Goal: Information Seeking & Learning: Compare options

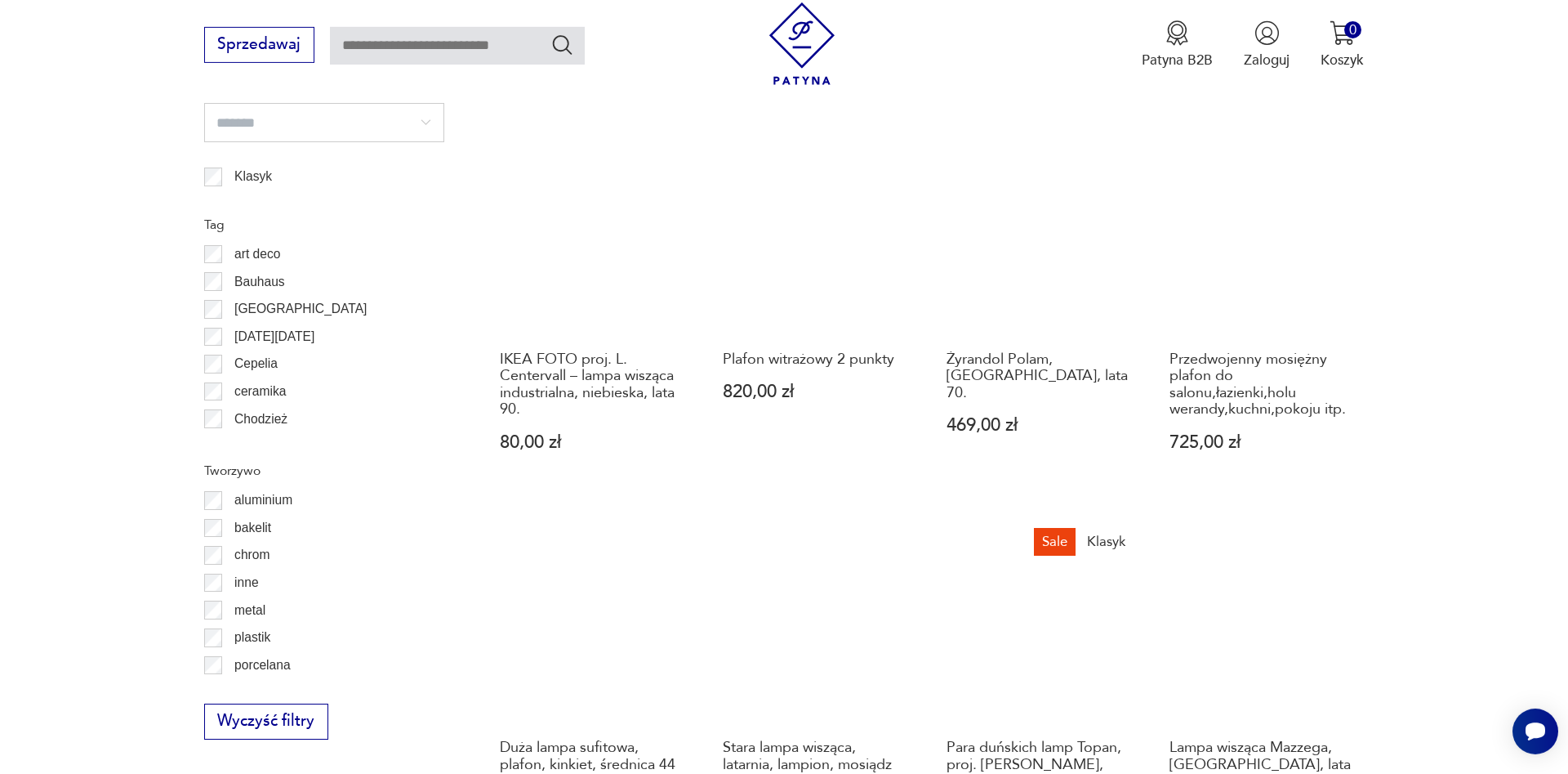
scroll to position [1803, 0]
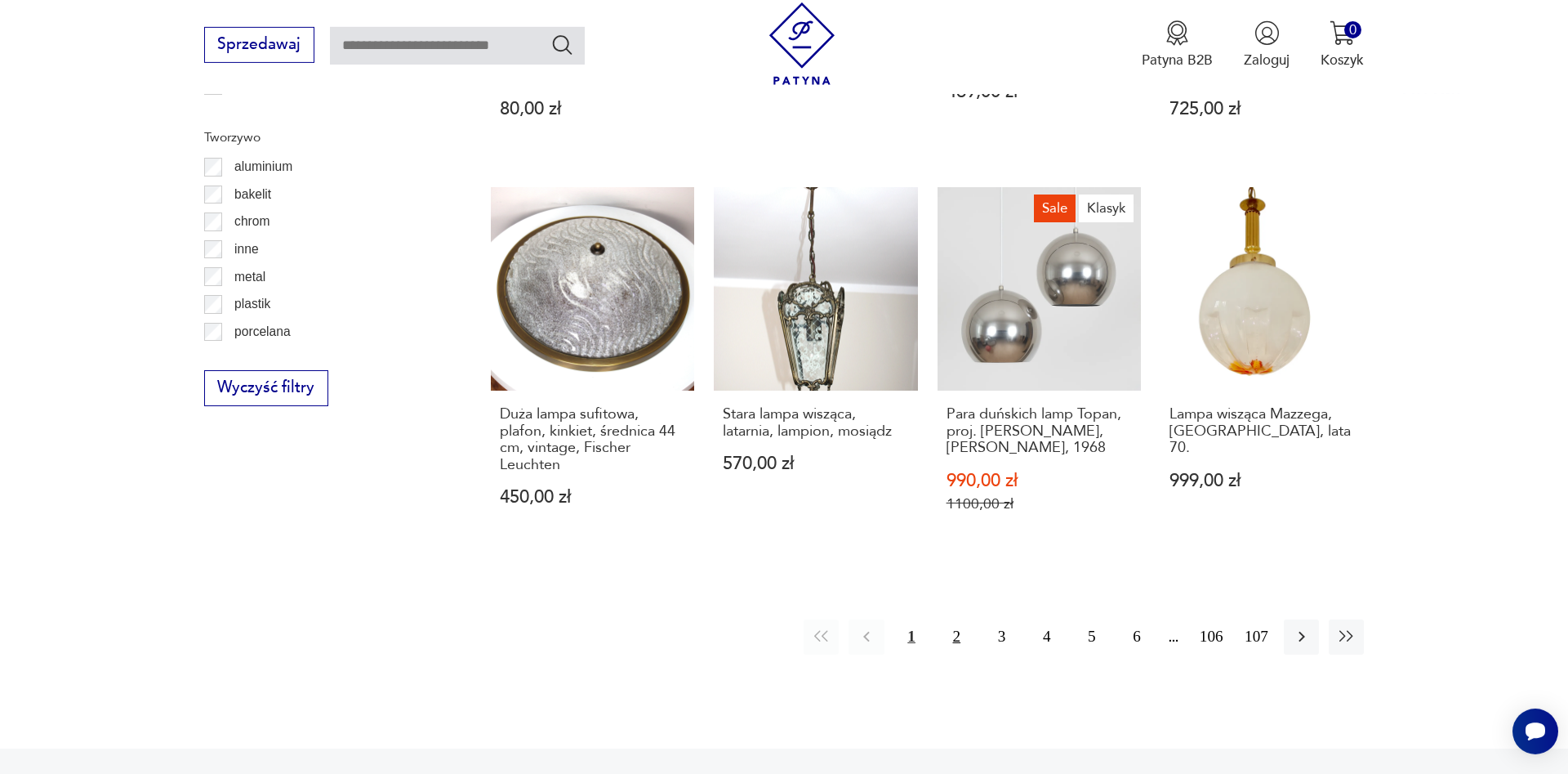
click at [954, 619] on button "2" at bounding box center [956, 636] width 35 height 35
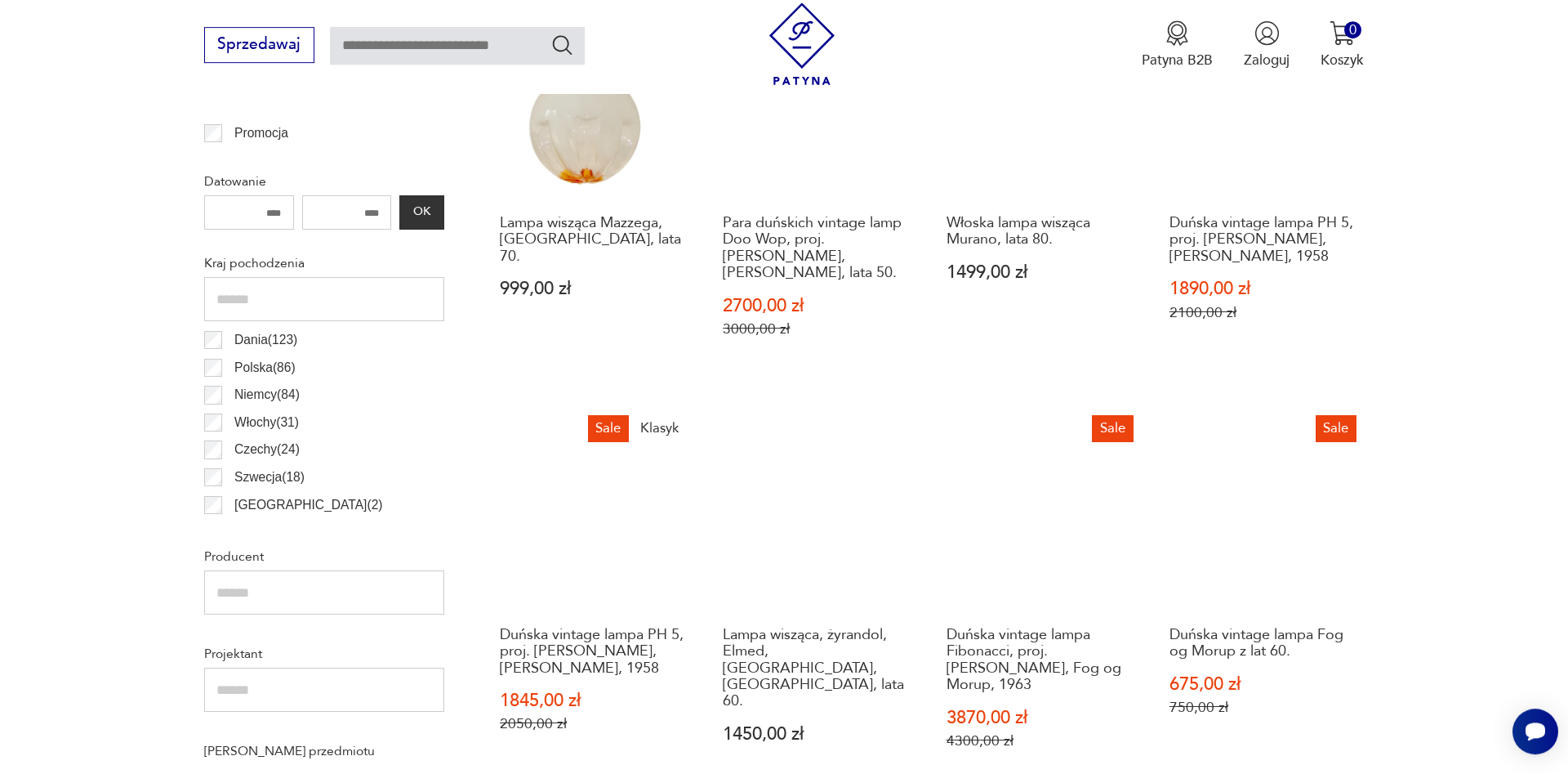
scroll to position [820, 0]
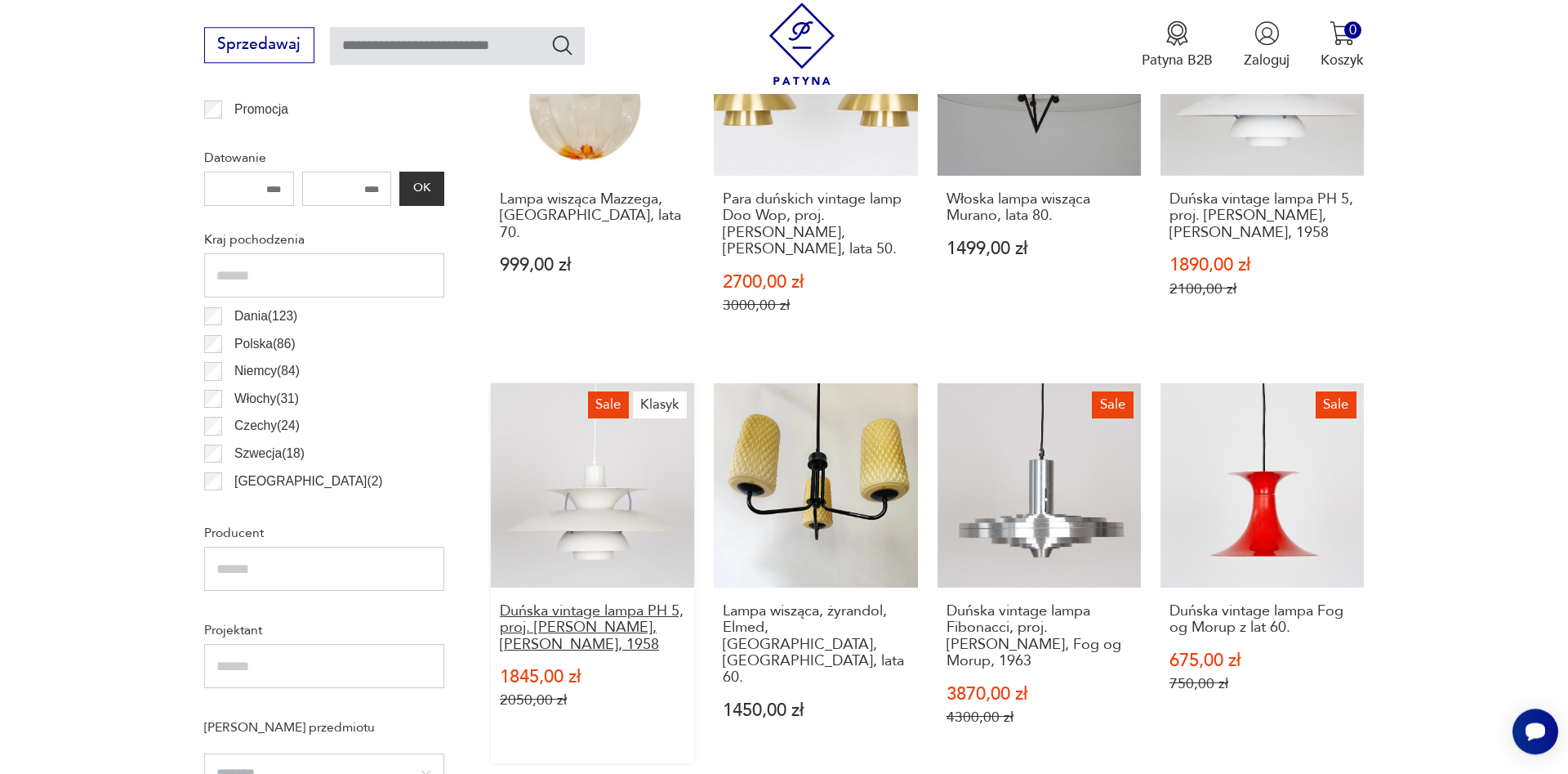
click at [609, 611] on h3 "Duńska vintage lampa PH 5, proj. [PERSON_NAME], [PERSON_NAME], 1958" at bounding box center [593, 628] width 187 height 50
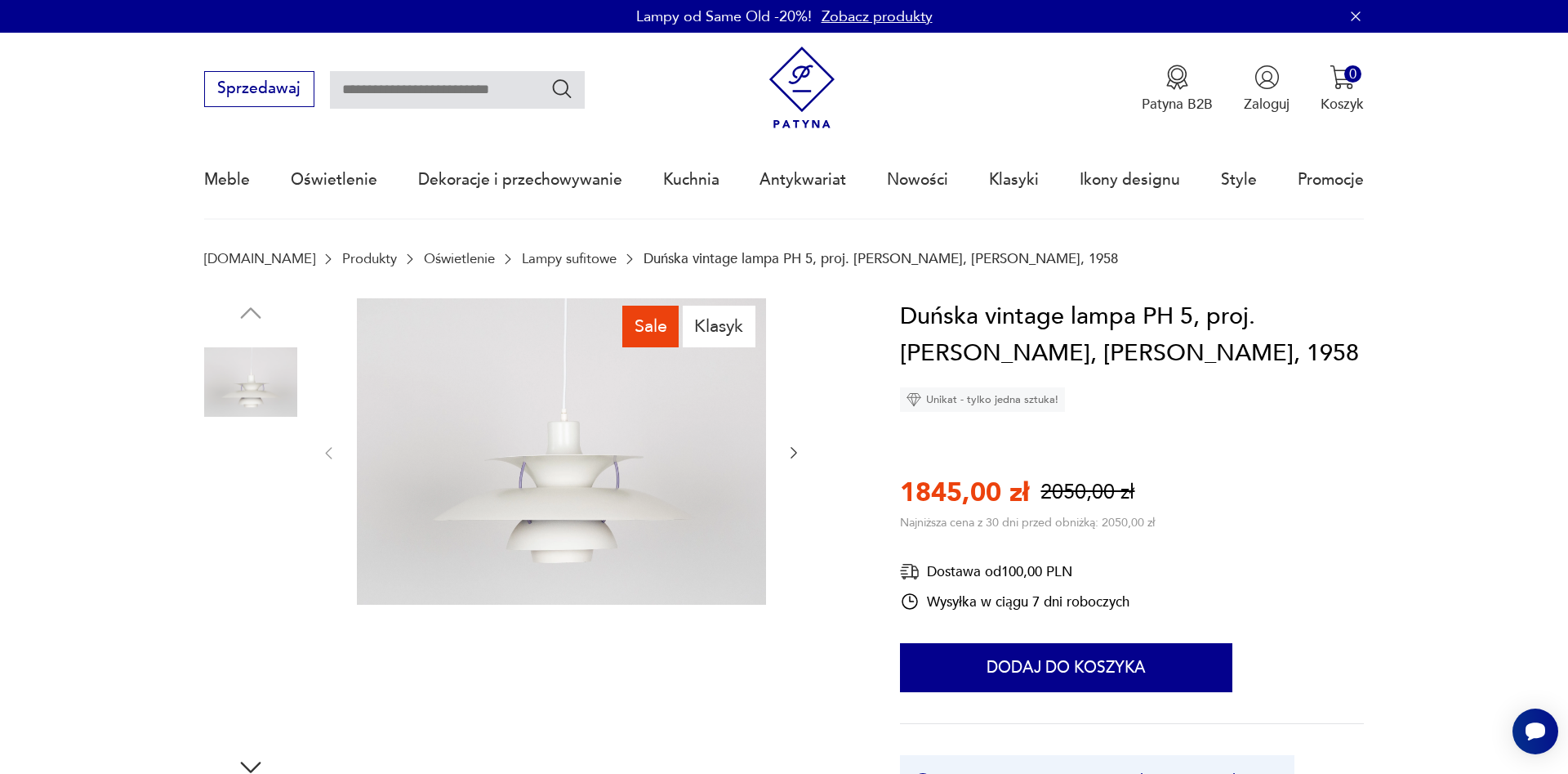
click at [253, 484] on img at bounding box center [250, 486] width 93 height 93
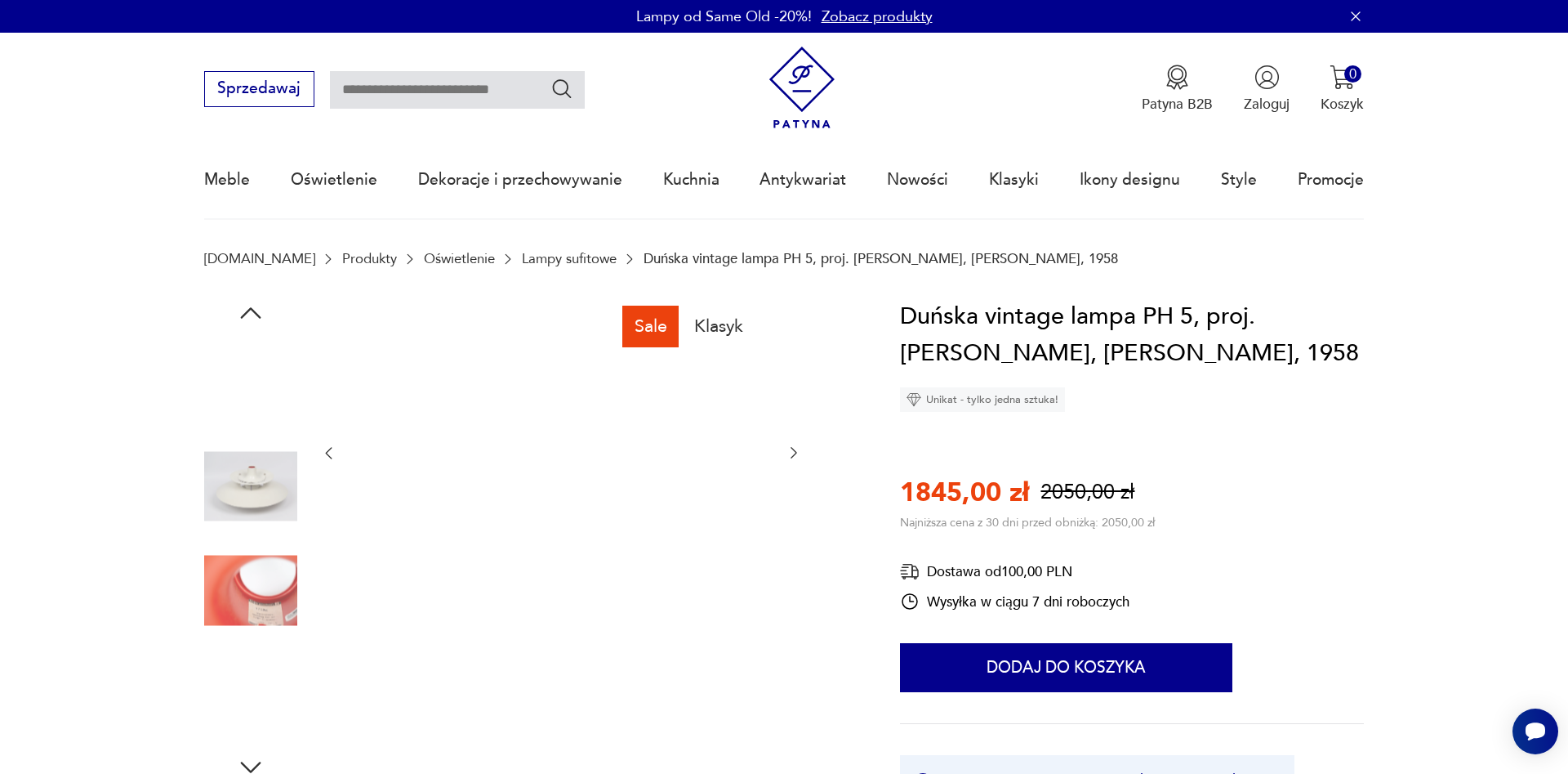
click at [258, 522] on img at bounding box center [250, 486] width 93 height 93
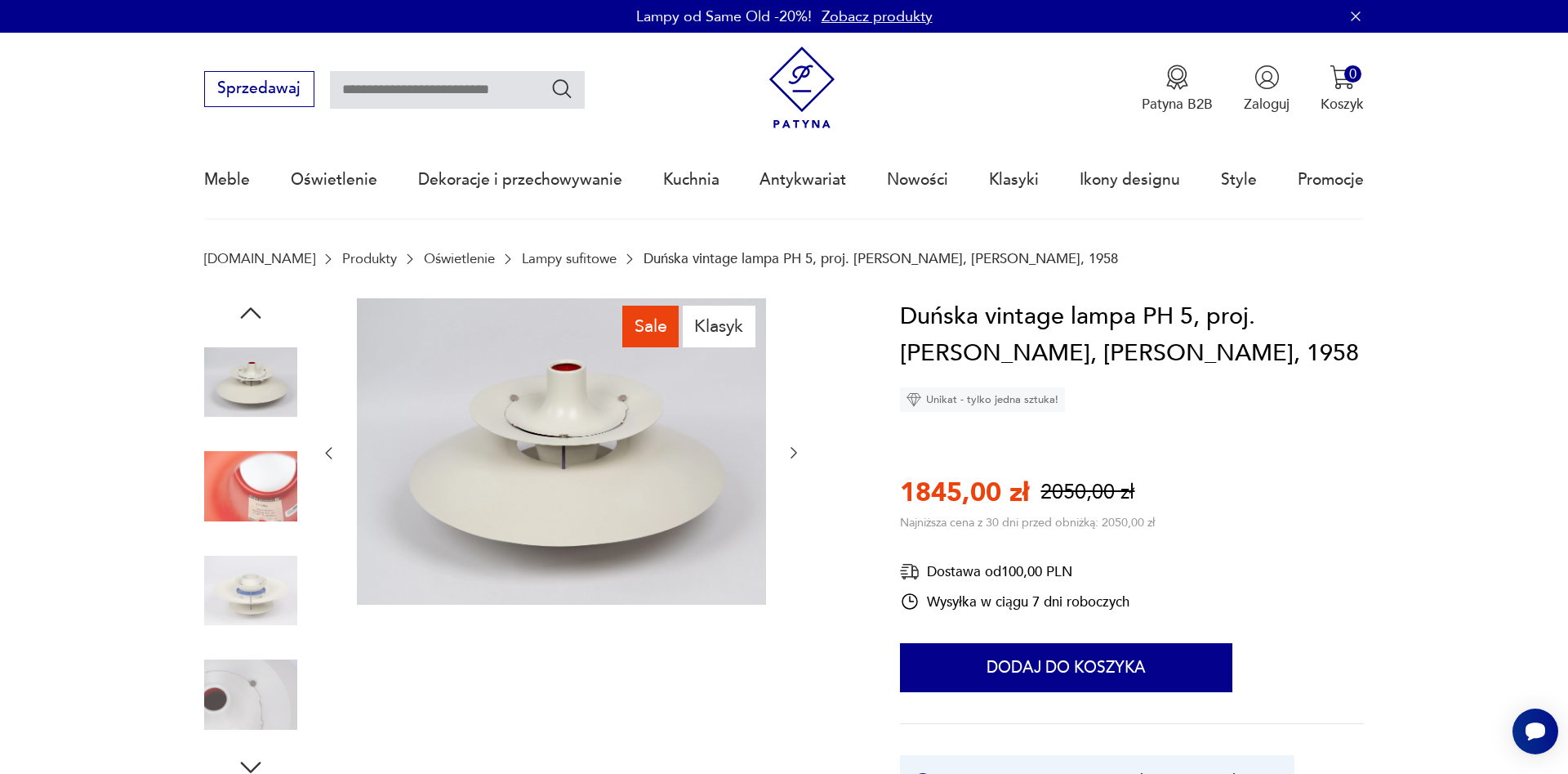
click at [259, 546] on img at bounding box center [250, 591] width 93 height 93
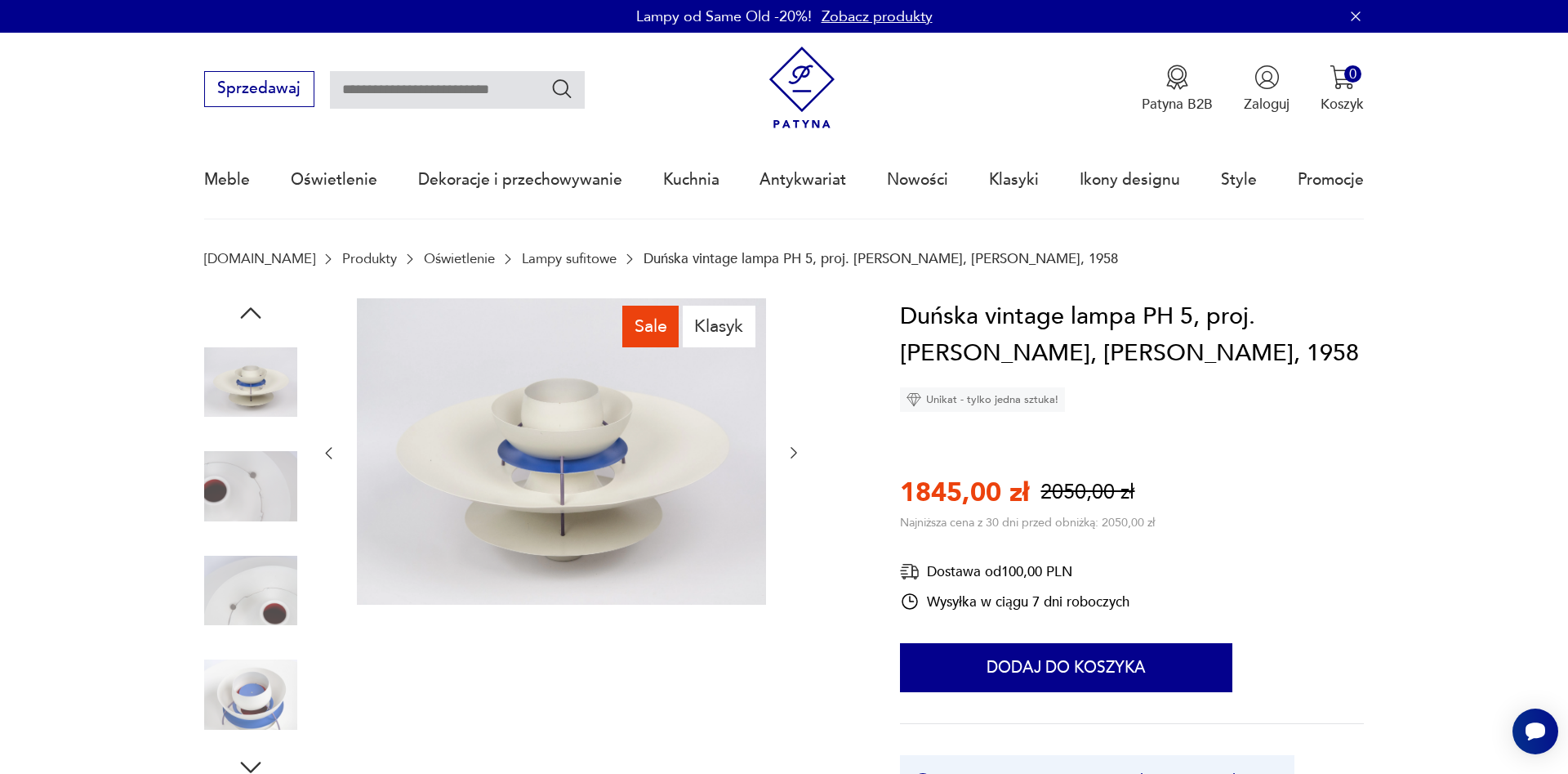
click at [259, 663] on img at bounding box center [250, 694] width 93 height 93
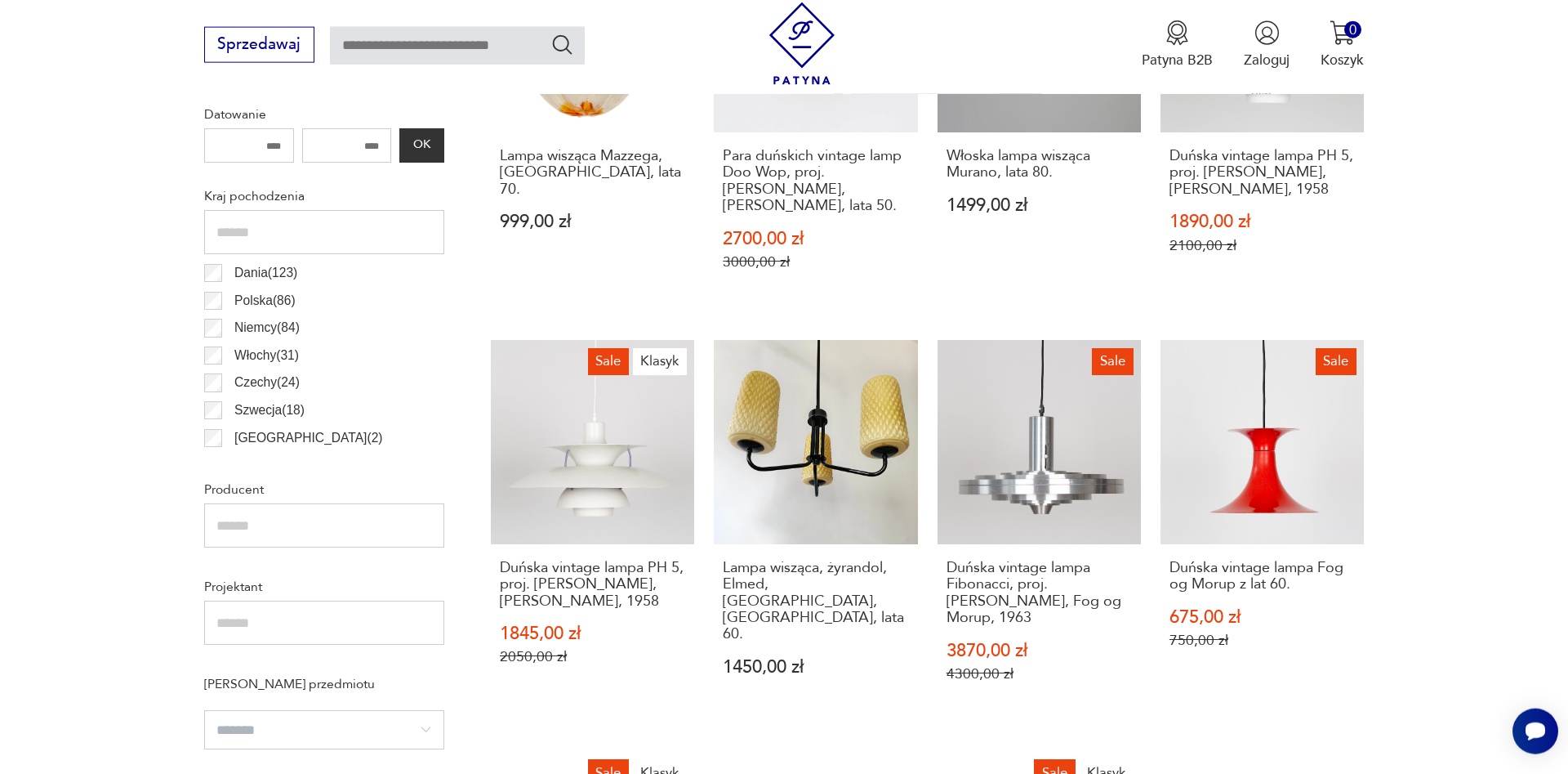
scroll to position [949, 0]
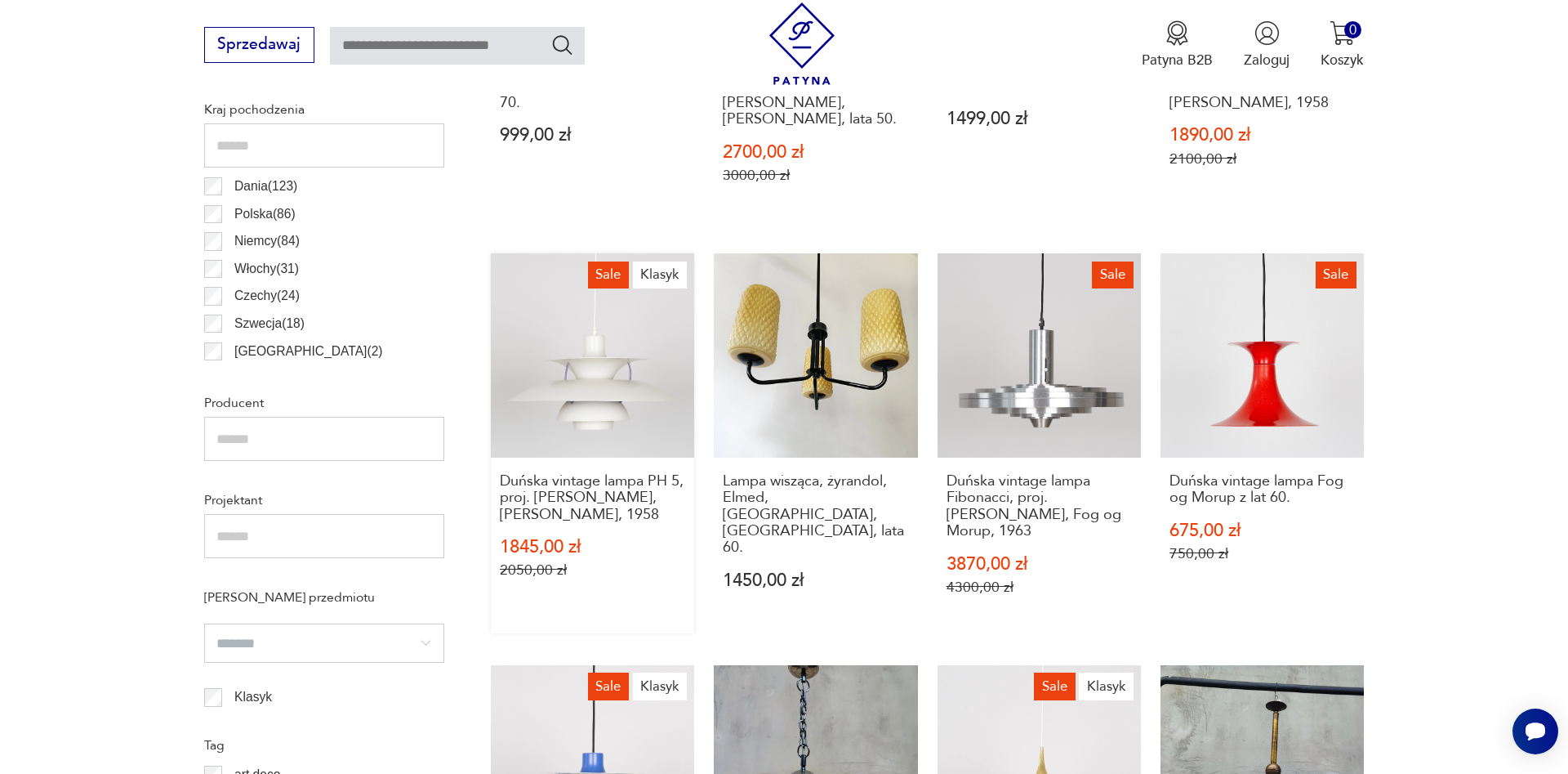
click at [580, 344] on link "Sale Klasyk Duńska vintage lampa PH 5, proj. [PERSON_NAME], [PERSON_NAME], 1958…" at bounding box center [592, 443] width 203 height 380
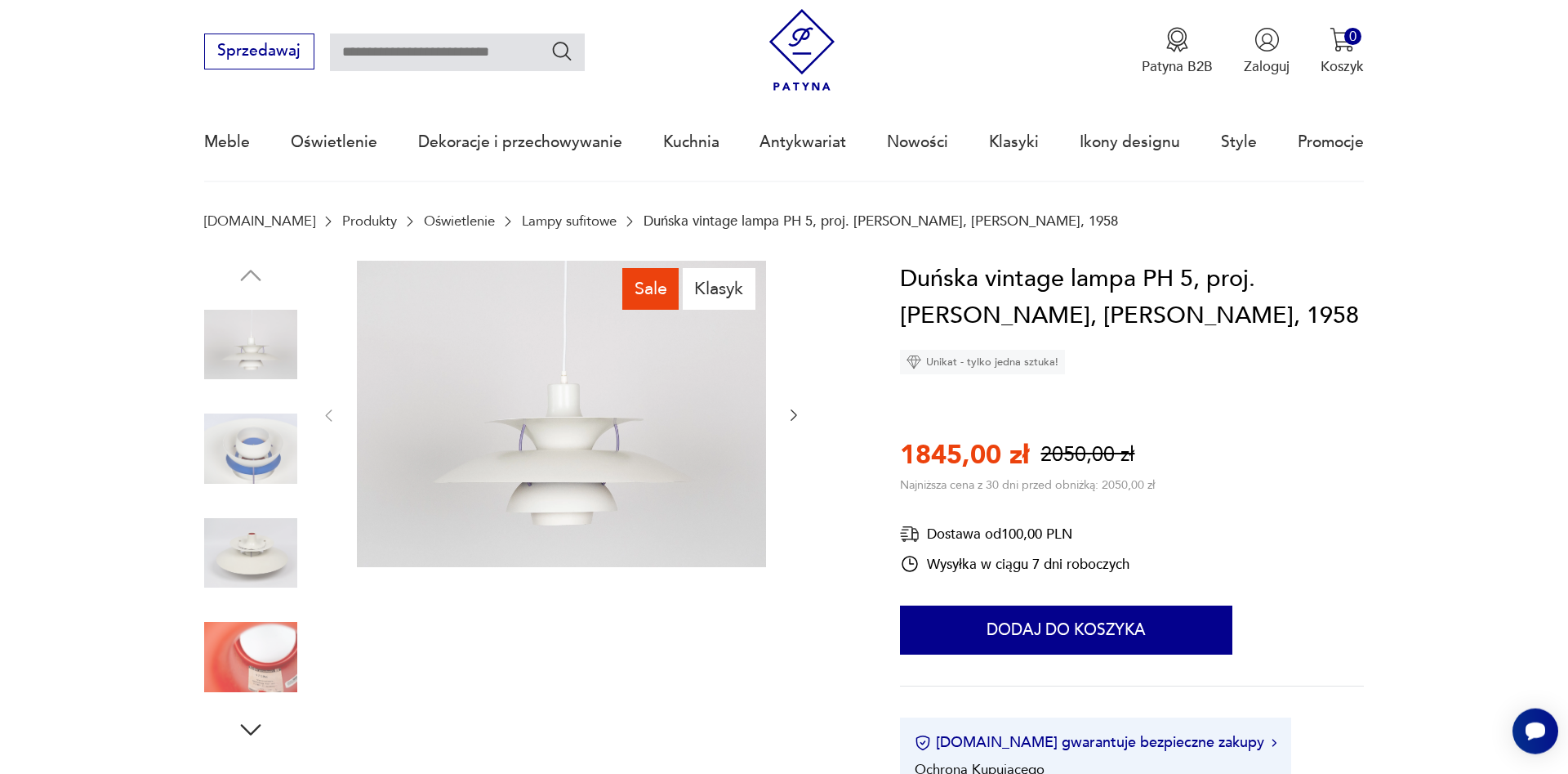
scroll to position [416, 0]
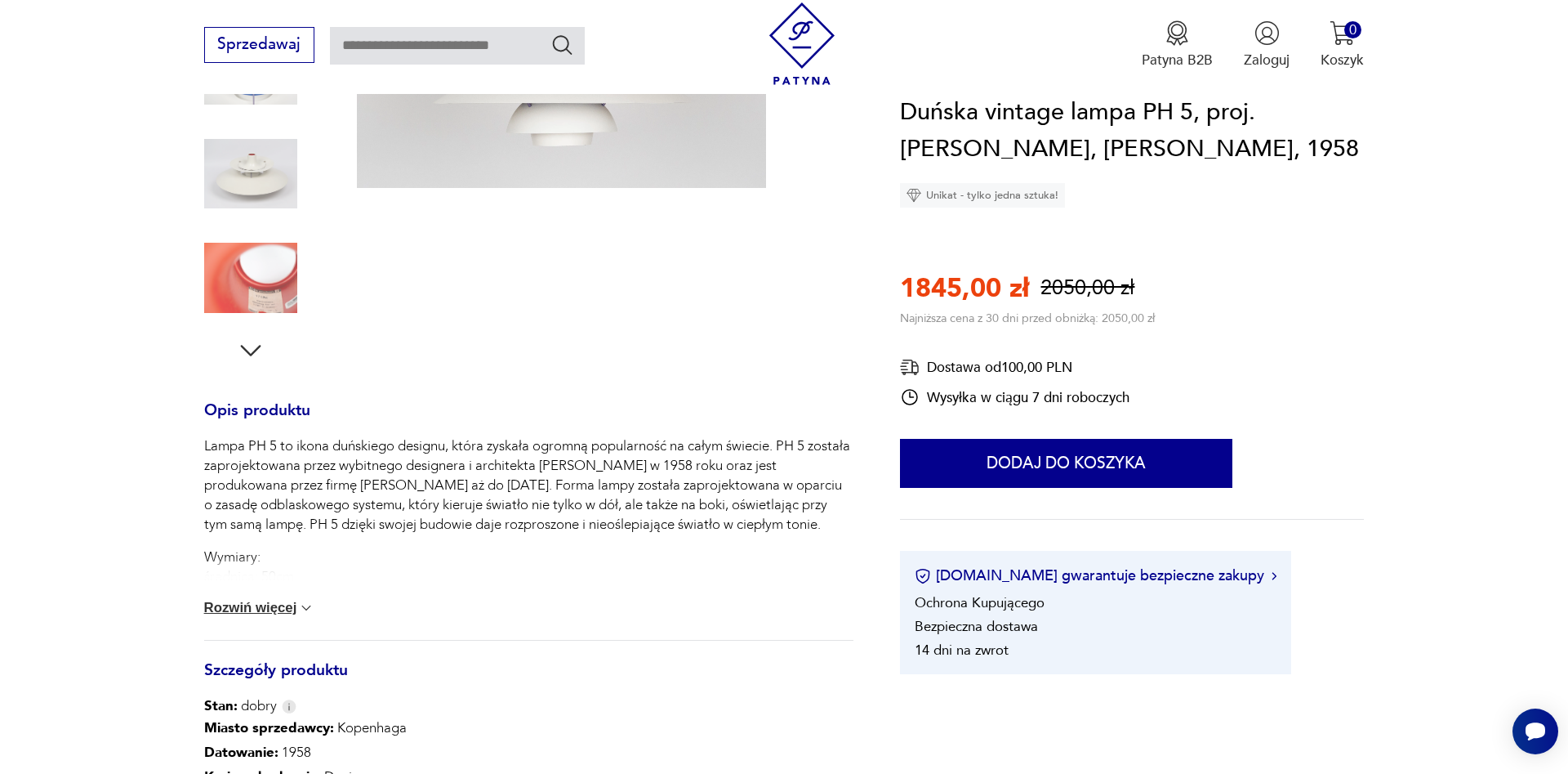
click at [310, 607] on img at bounding box center [306, 608] width 17 height 17
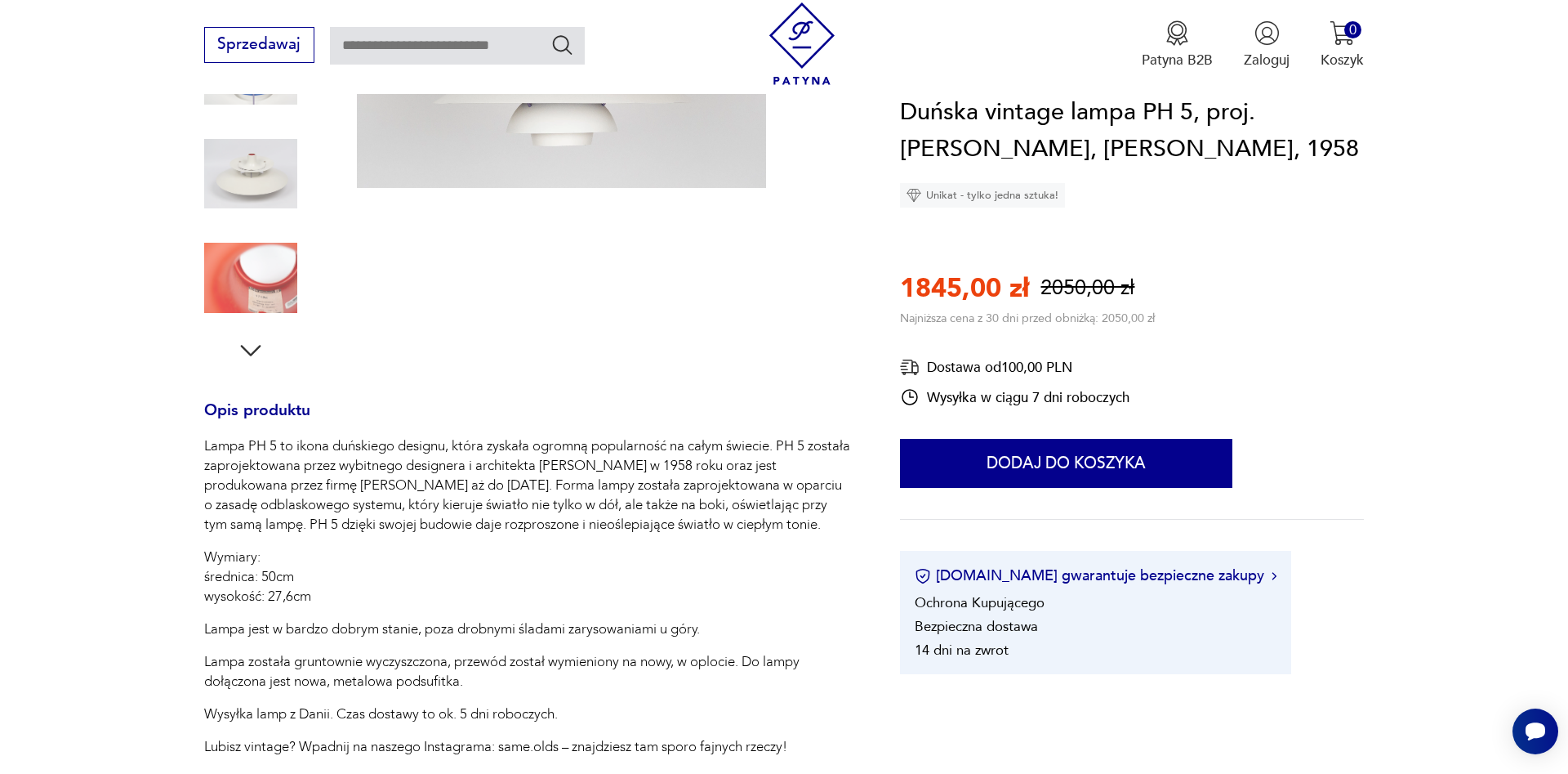
scroll to position [83, 0]
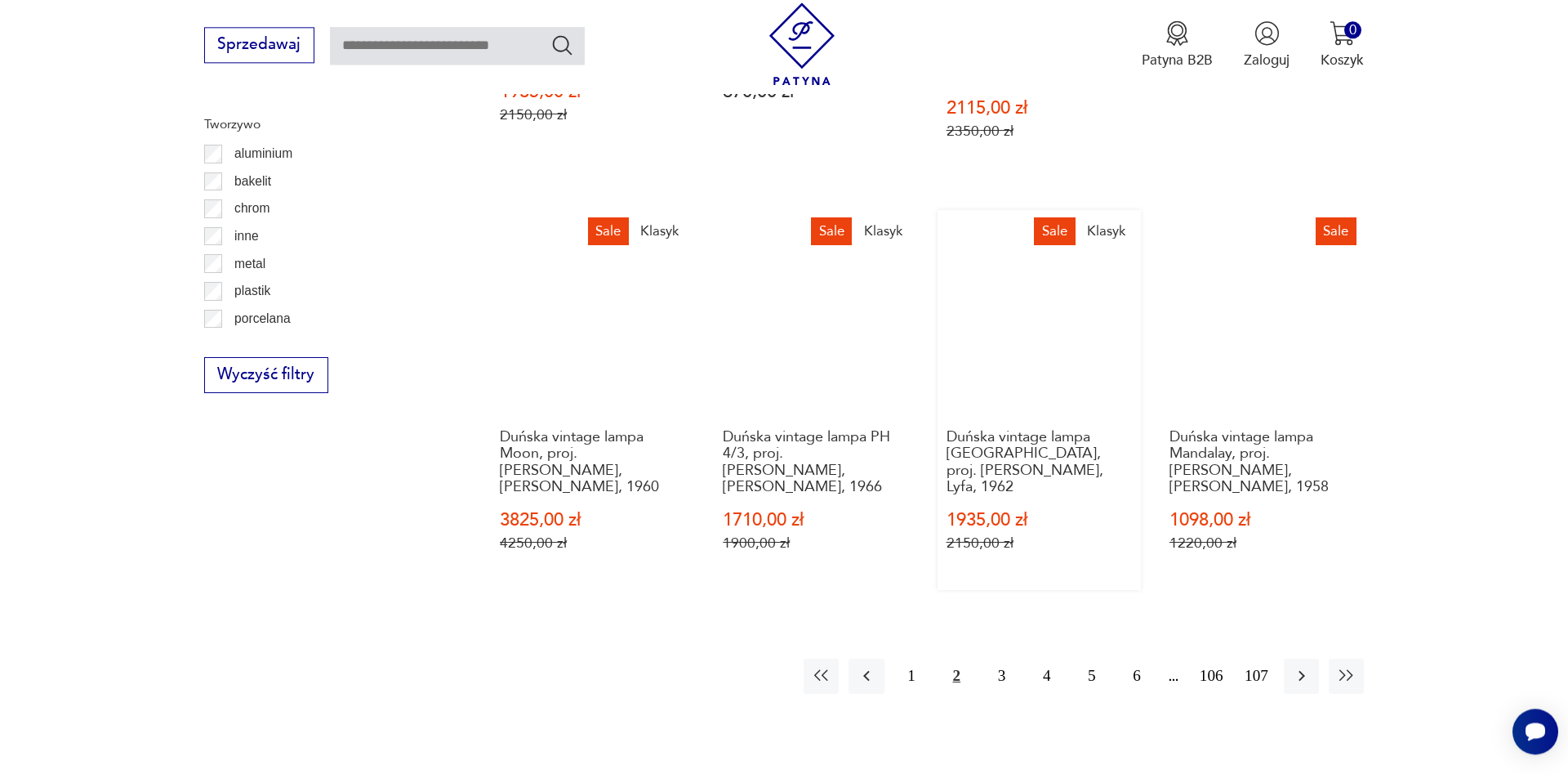
scroll to position [2005, 0]
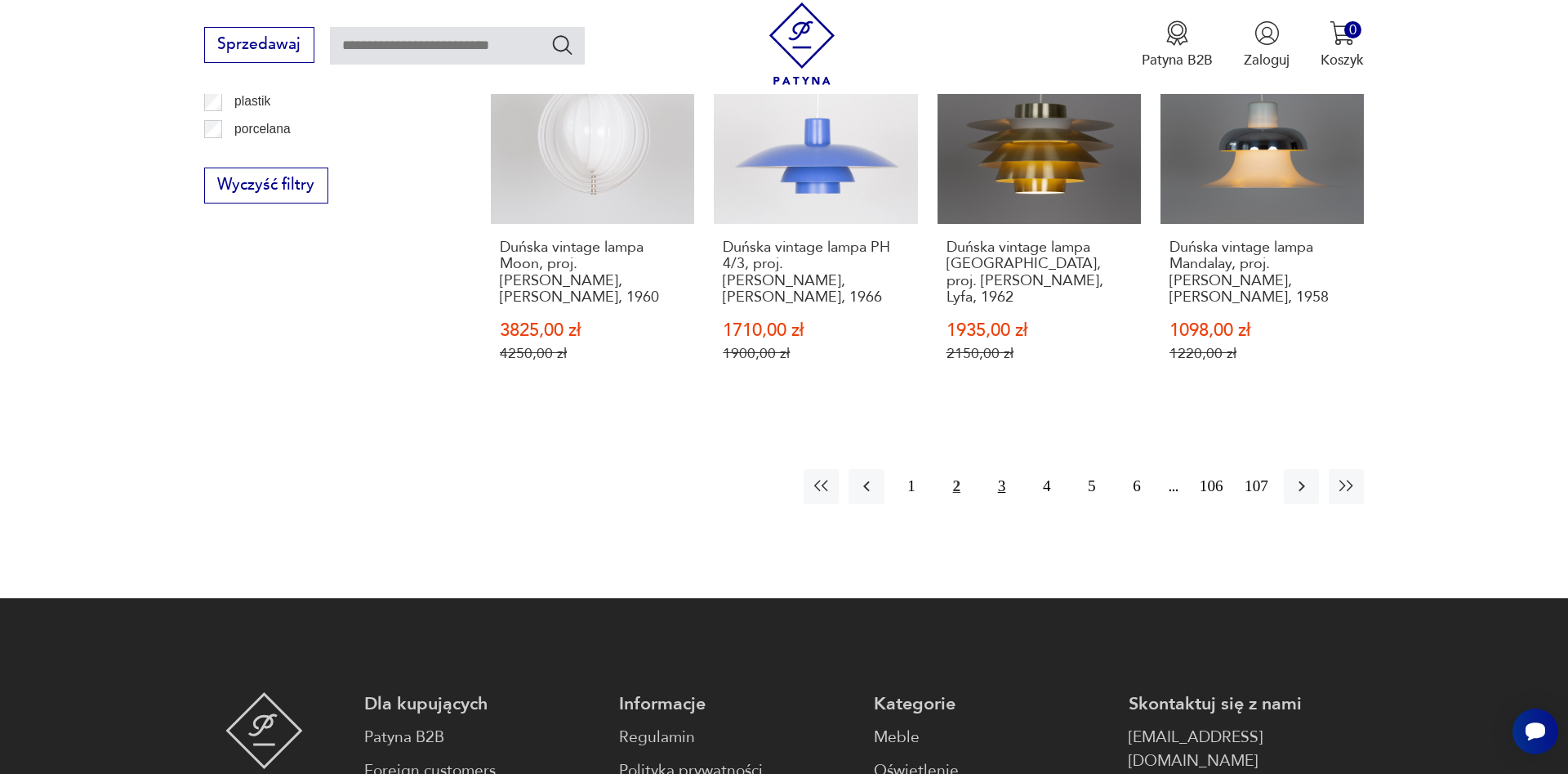
click at [998, 469] on button "3" at bounding box center [1002, 486] width 35 height 35
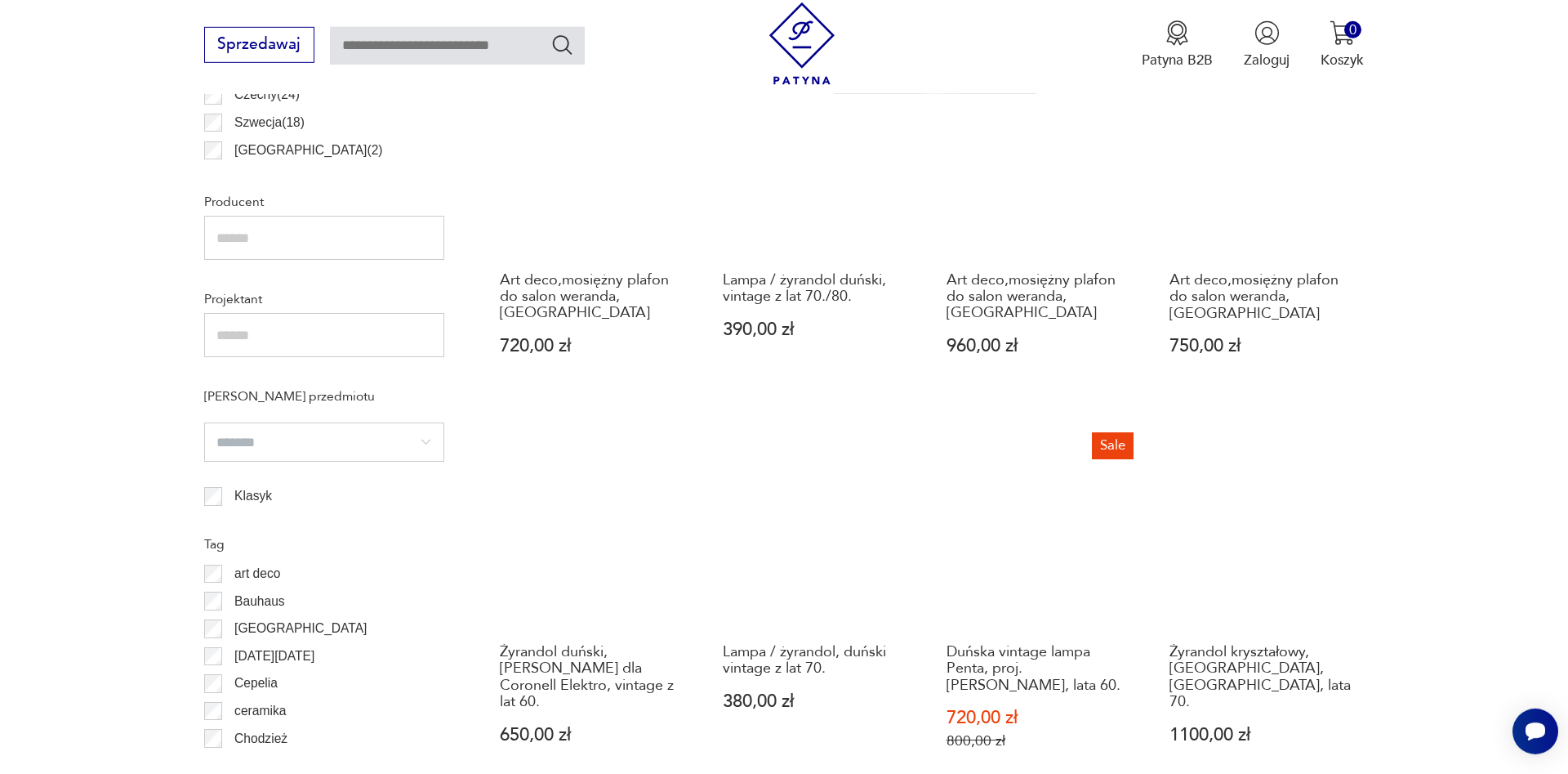
scroll to position [1151, 0]
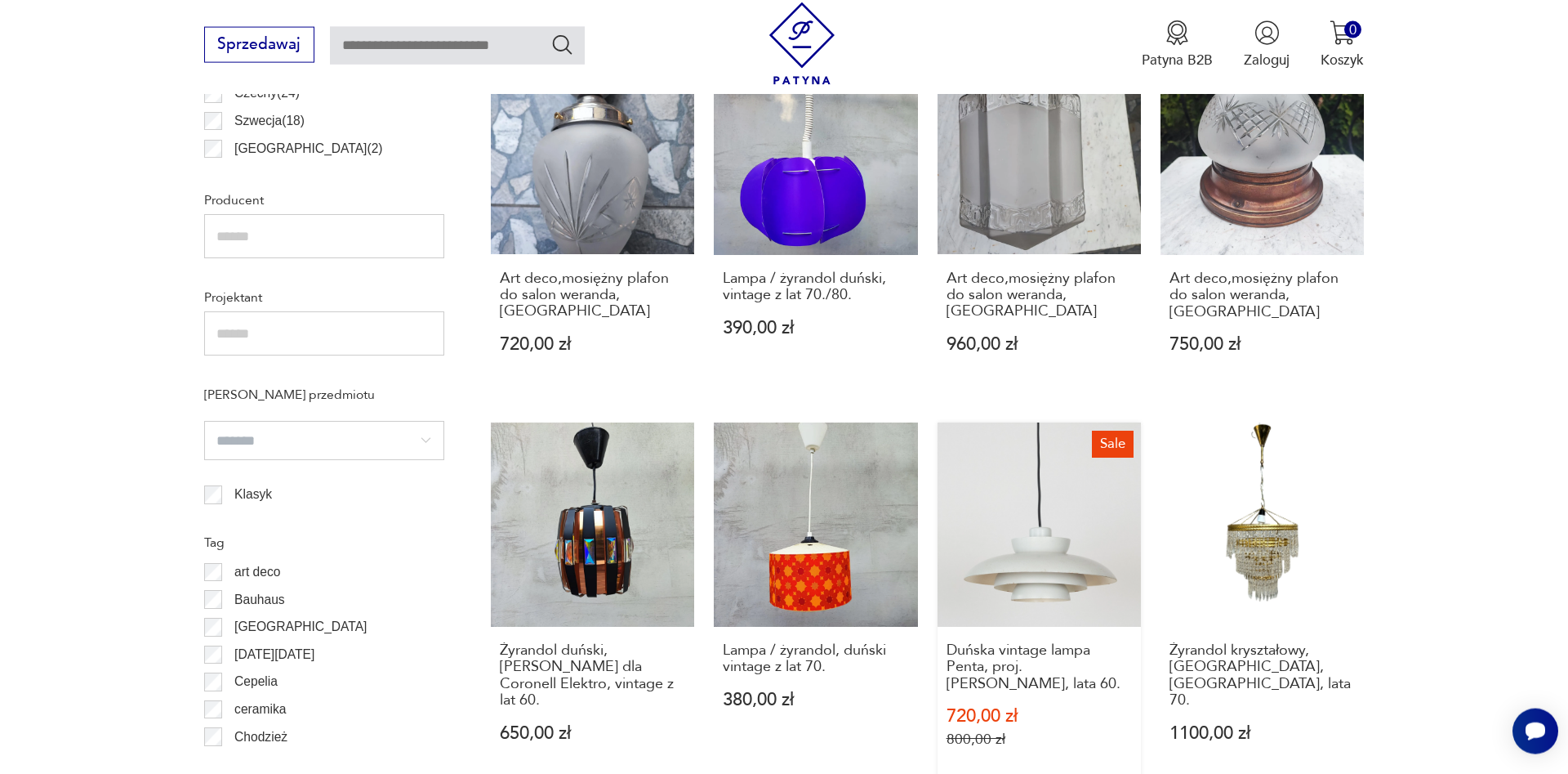
click at [1094, 532] on link "Sale Duńska vintage lampa Penta, proj. [PERSON_NAME], lata 60. 720,00 zł 800,00…" at bounding box center [1038, 604] width 203 height 363
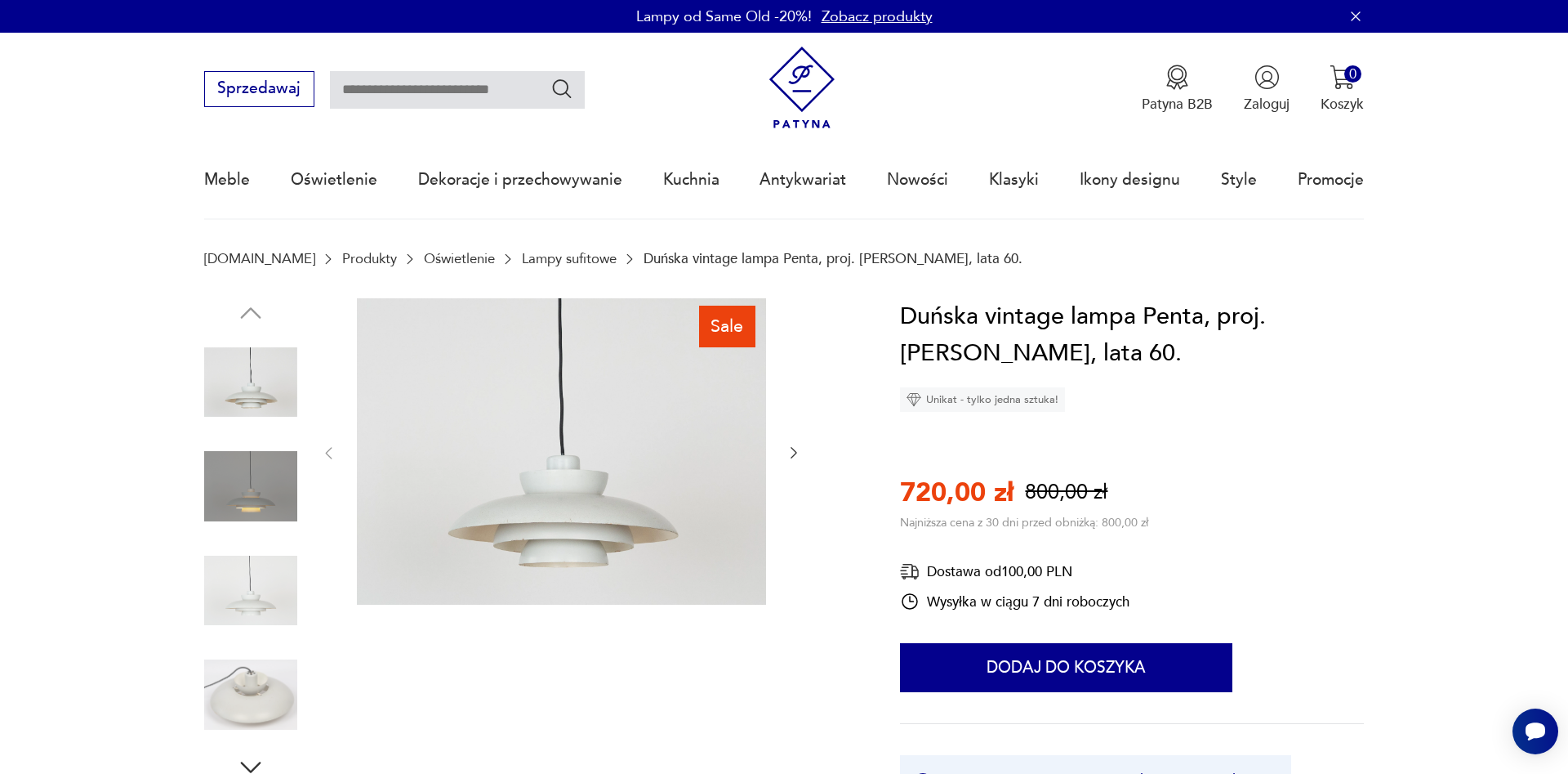
click at [237, 498] on img at bounding box center [250, 486] width 93 height 93
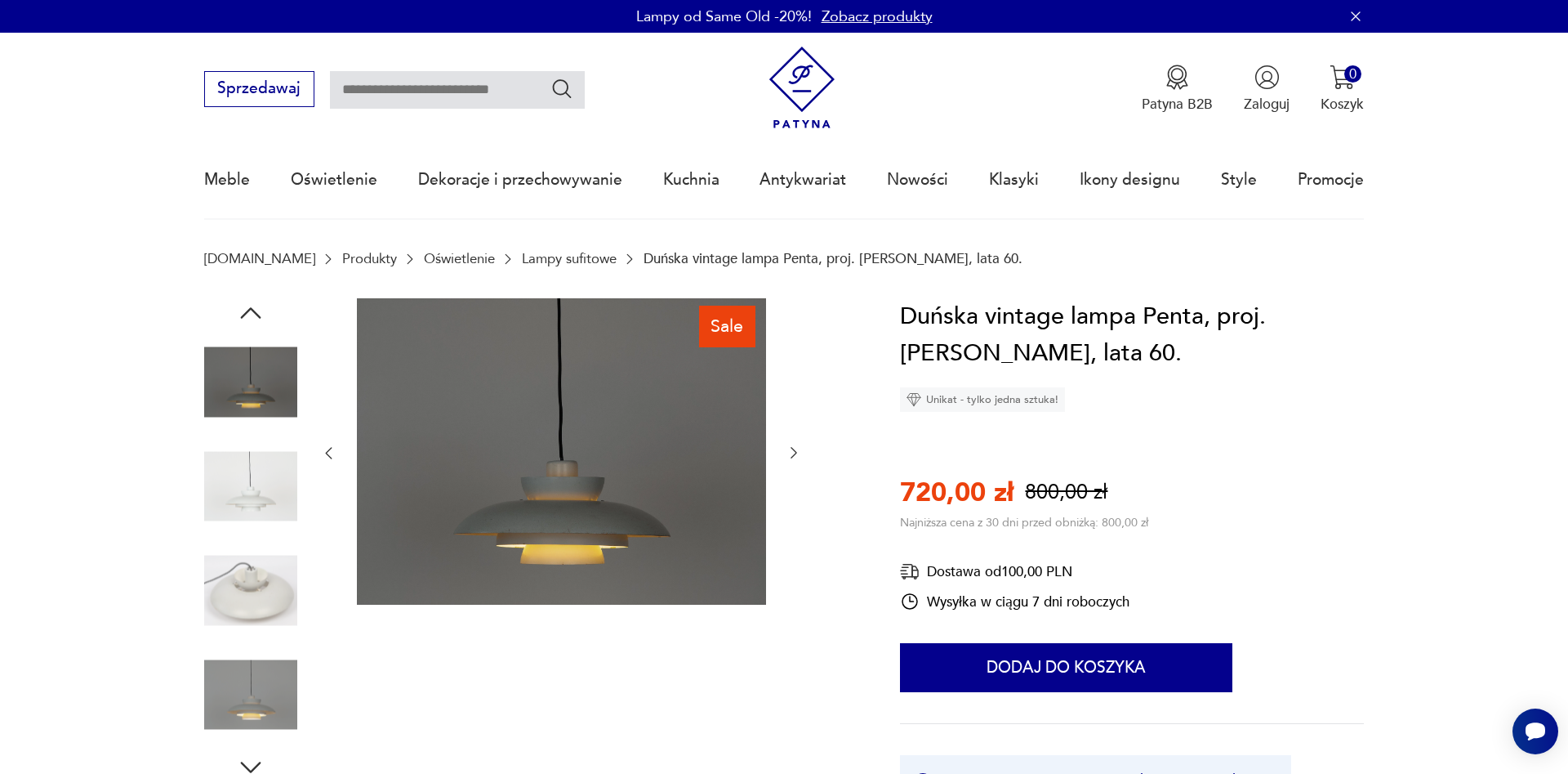
click at [245, 590] on img at bounding box center [250, 591] width 93 height 93
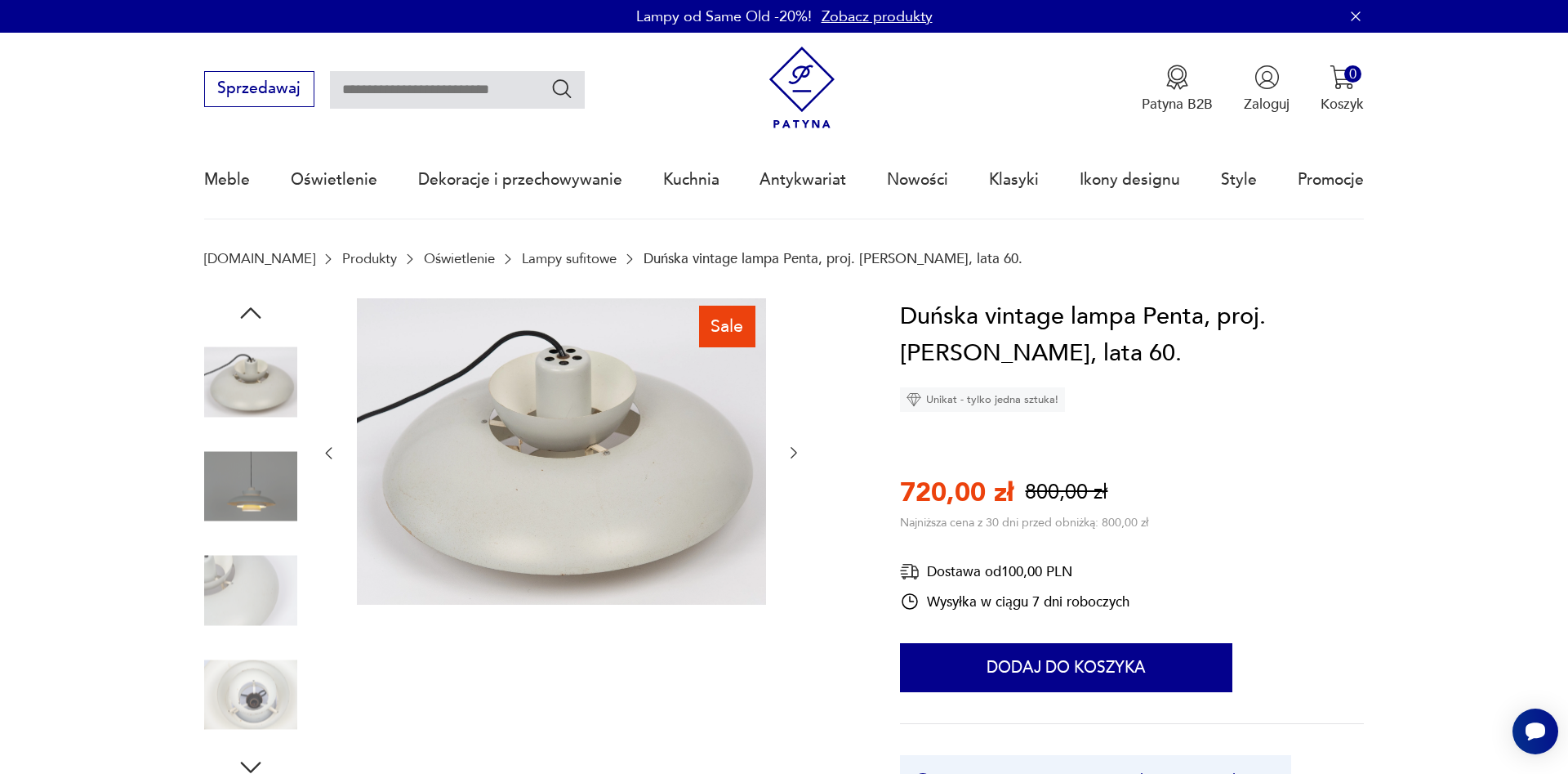
click at [250, 607] on img at bounding box center [250, 591] width 93 height 93
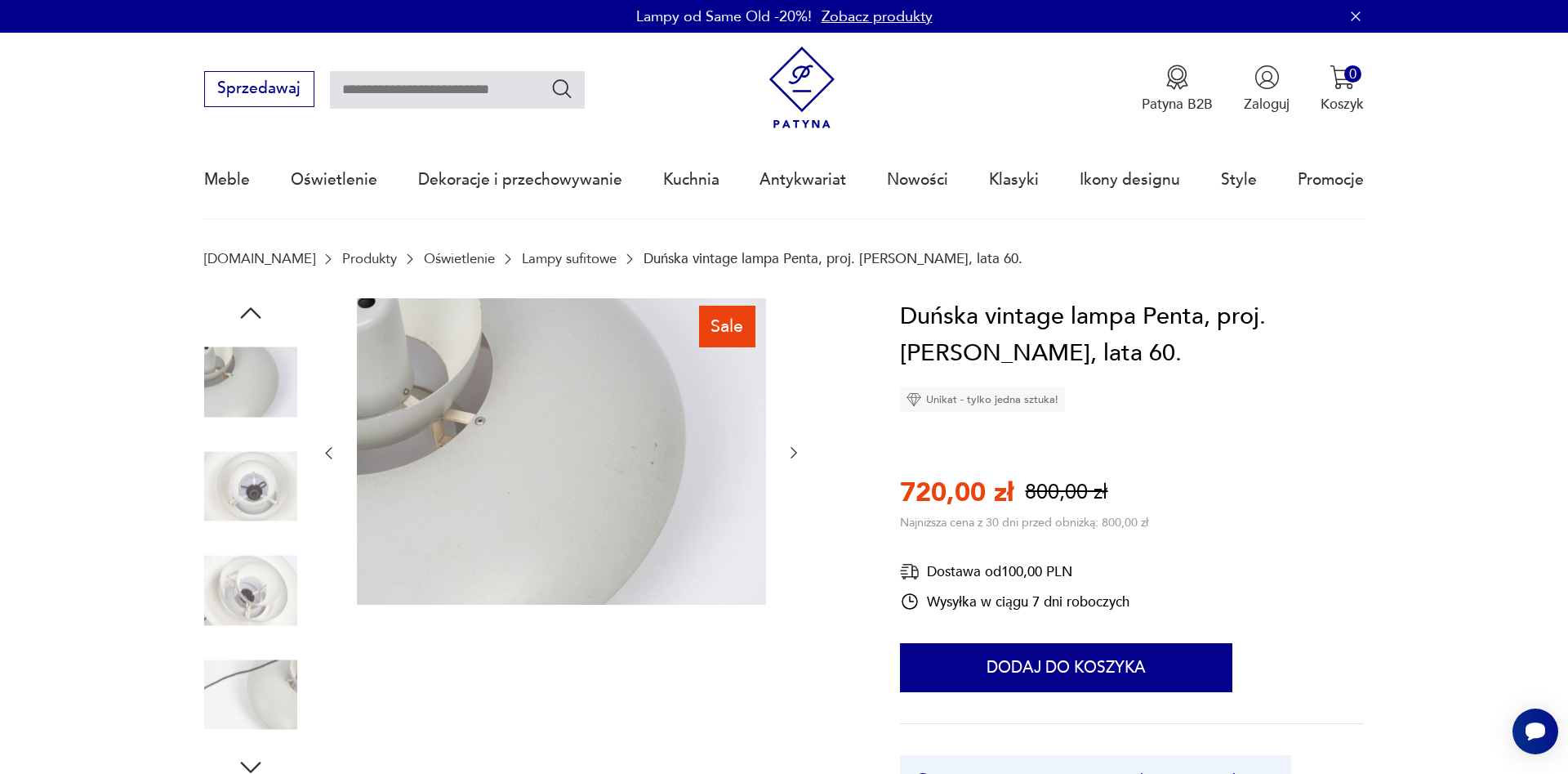
scroll to position [333, 0]
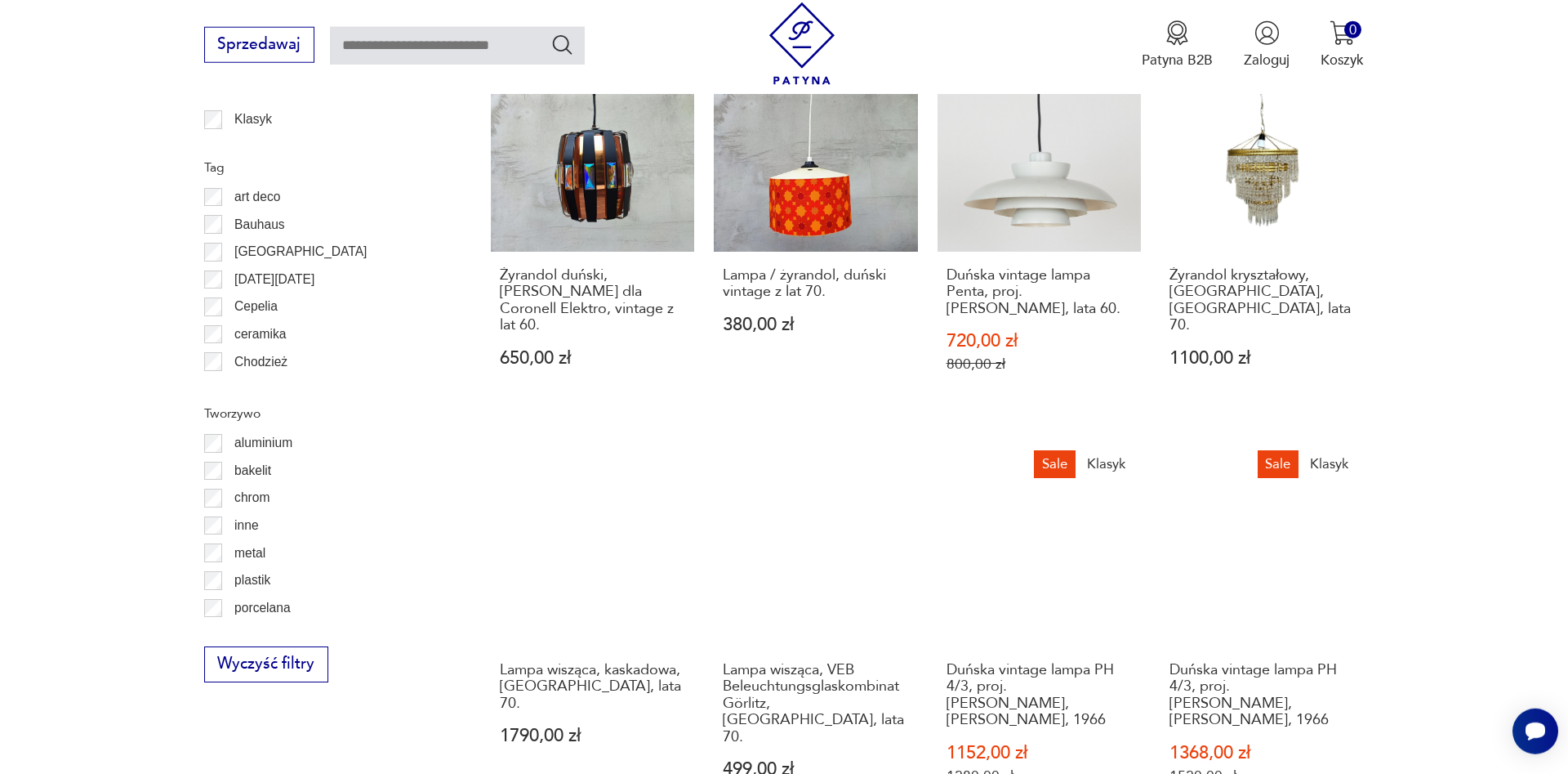
scroll to position [1605, 0]
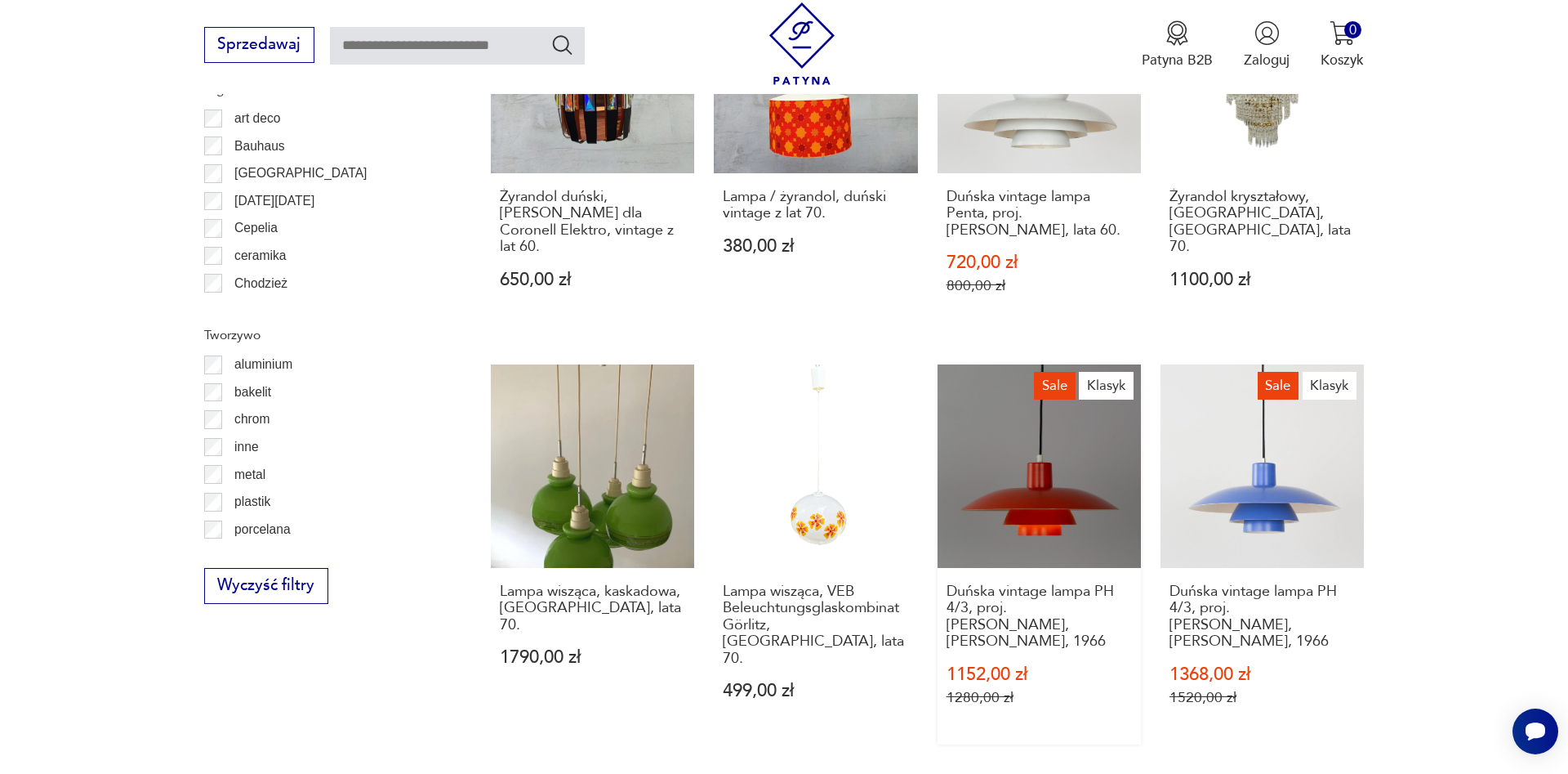
click at [988, 470] on link "Sale Klasyk Duńska vintage lampa PH 4/3, proj. [PERSON_NAME], [PERSON_NAME], 19…" at bounding box center [1038, 554] width 203 height 380
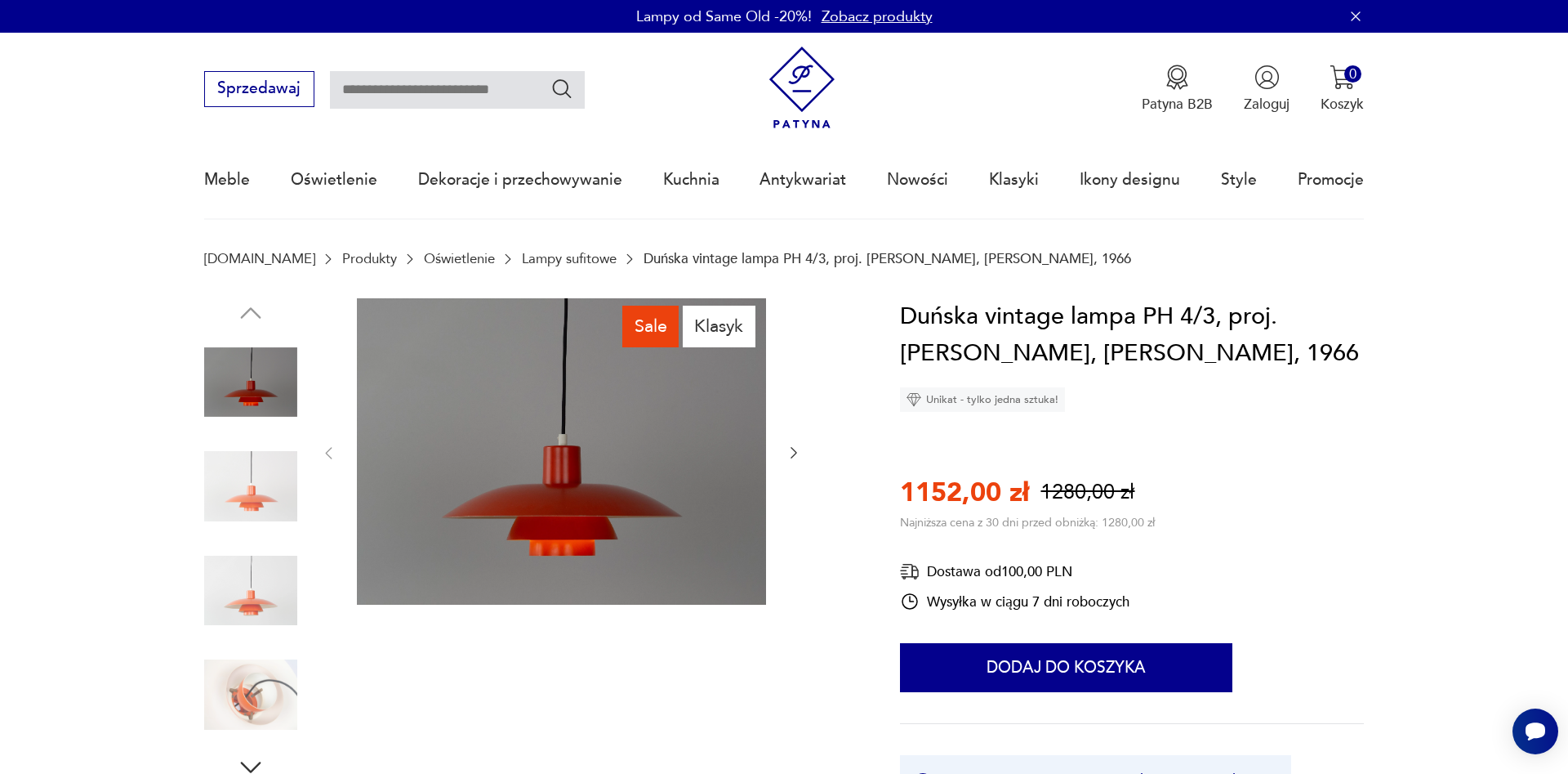
click at [295, 474] on img at bounding box center [250, 486] width 93 height 93
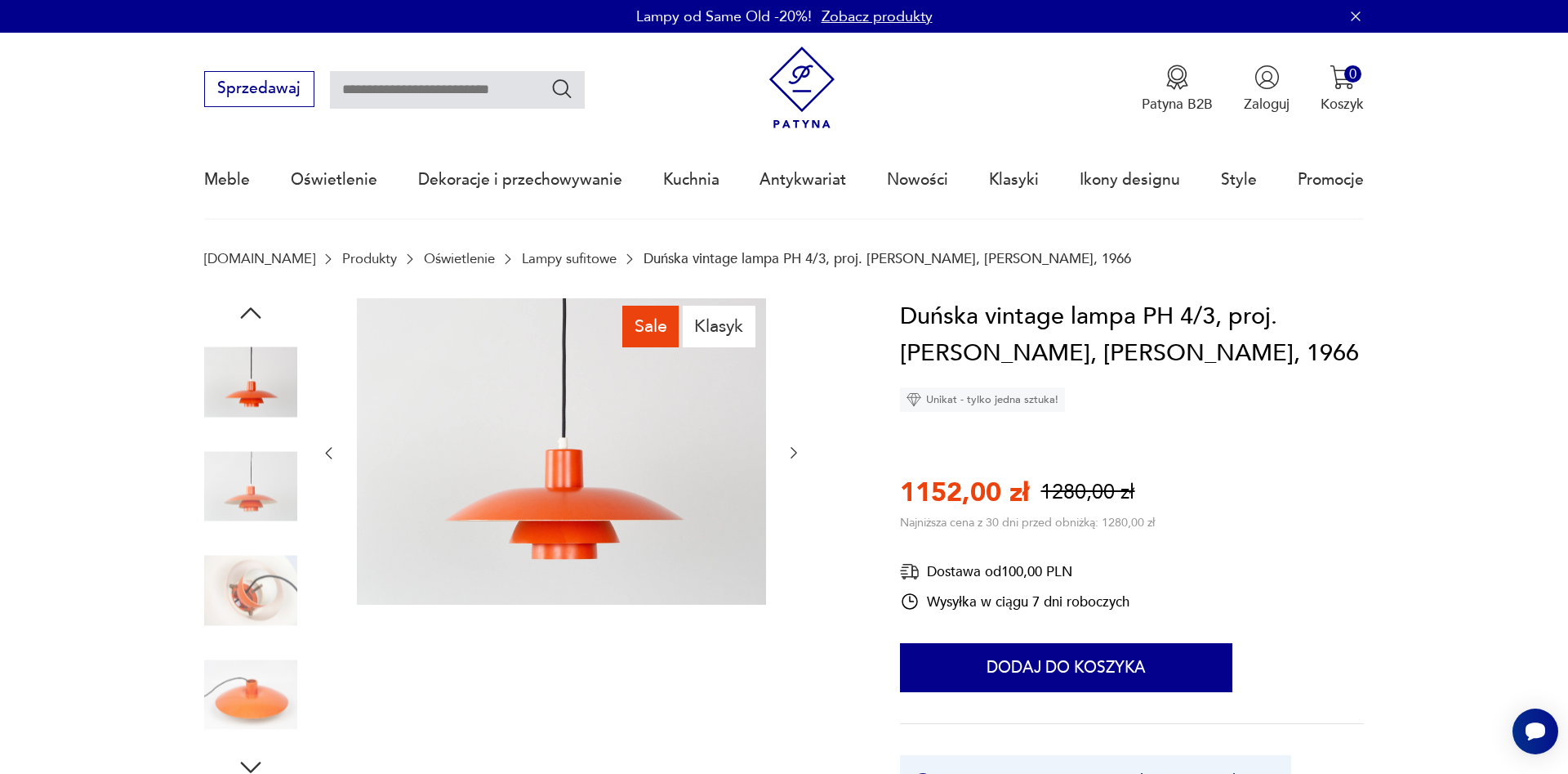
click at [278, 543] on div at bounding box center [250, 436] width 93 height 408
click at [260, 599] on img at bounding box center [250, 591] width 93 height 93
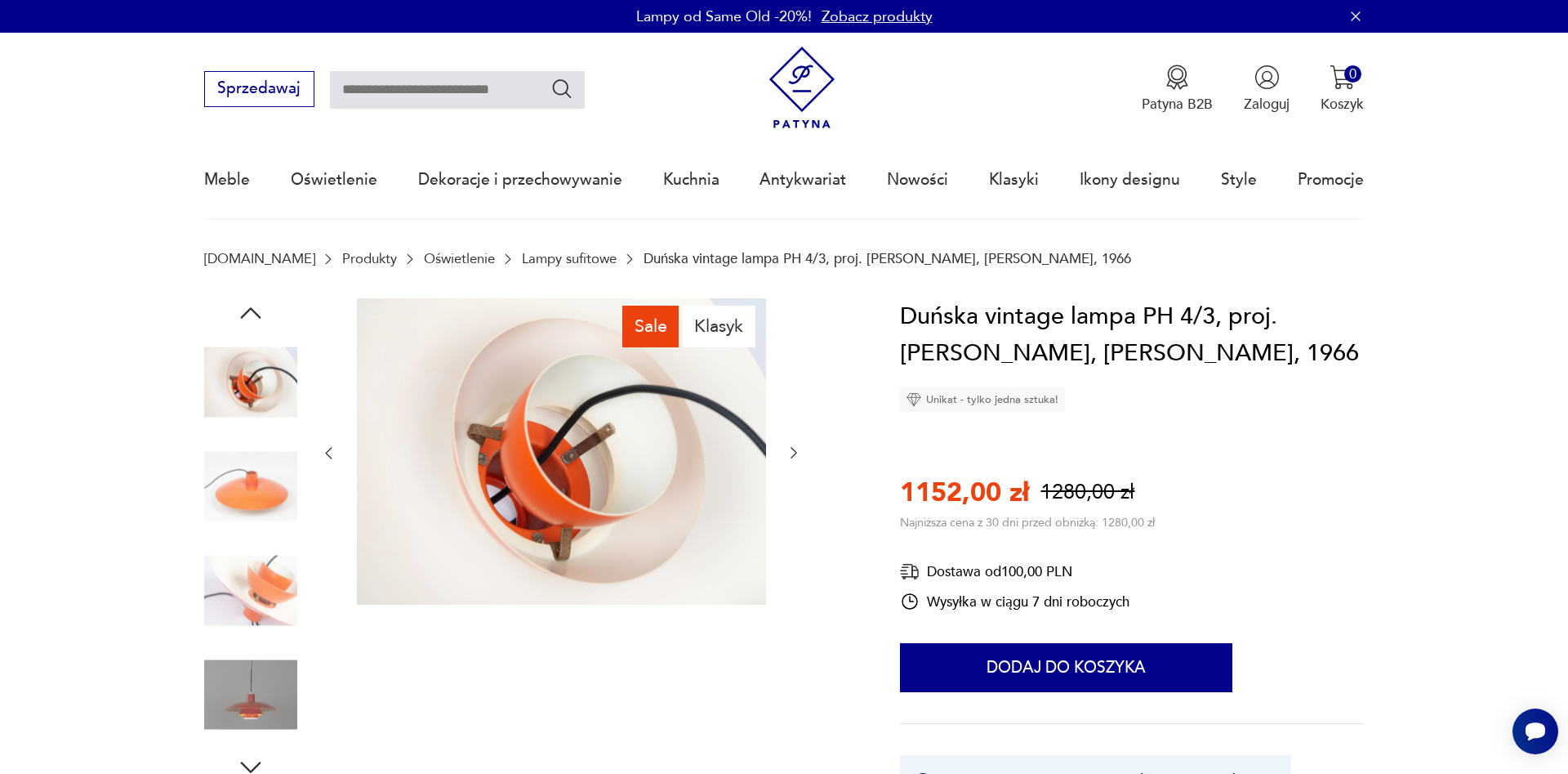
click at [260, 596] on img at bounding box center [250, 591] width 93 height 93
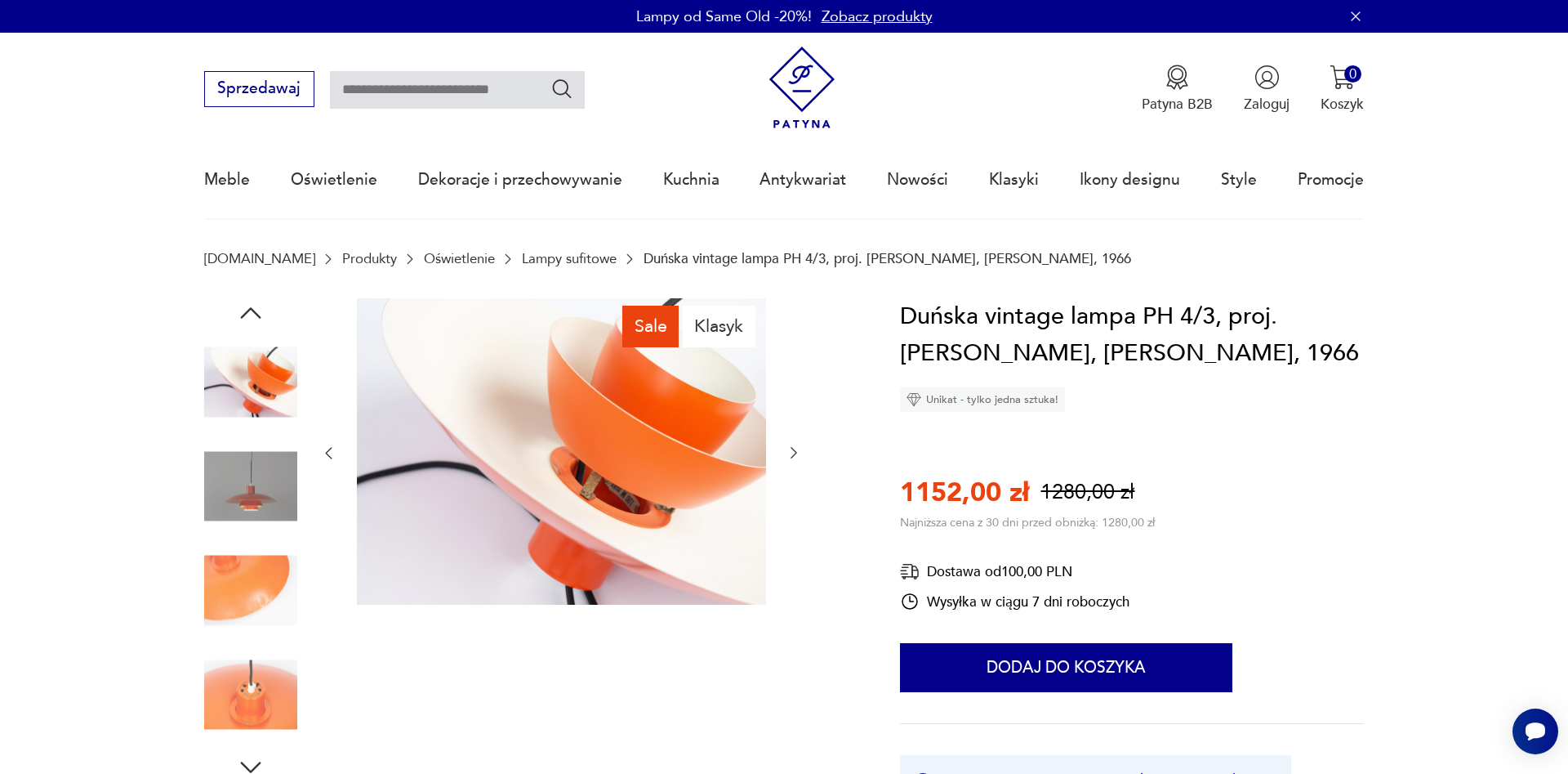
click at [246, 667] on img at bounding box center [250, 694] width 93 height 93
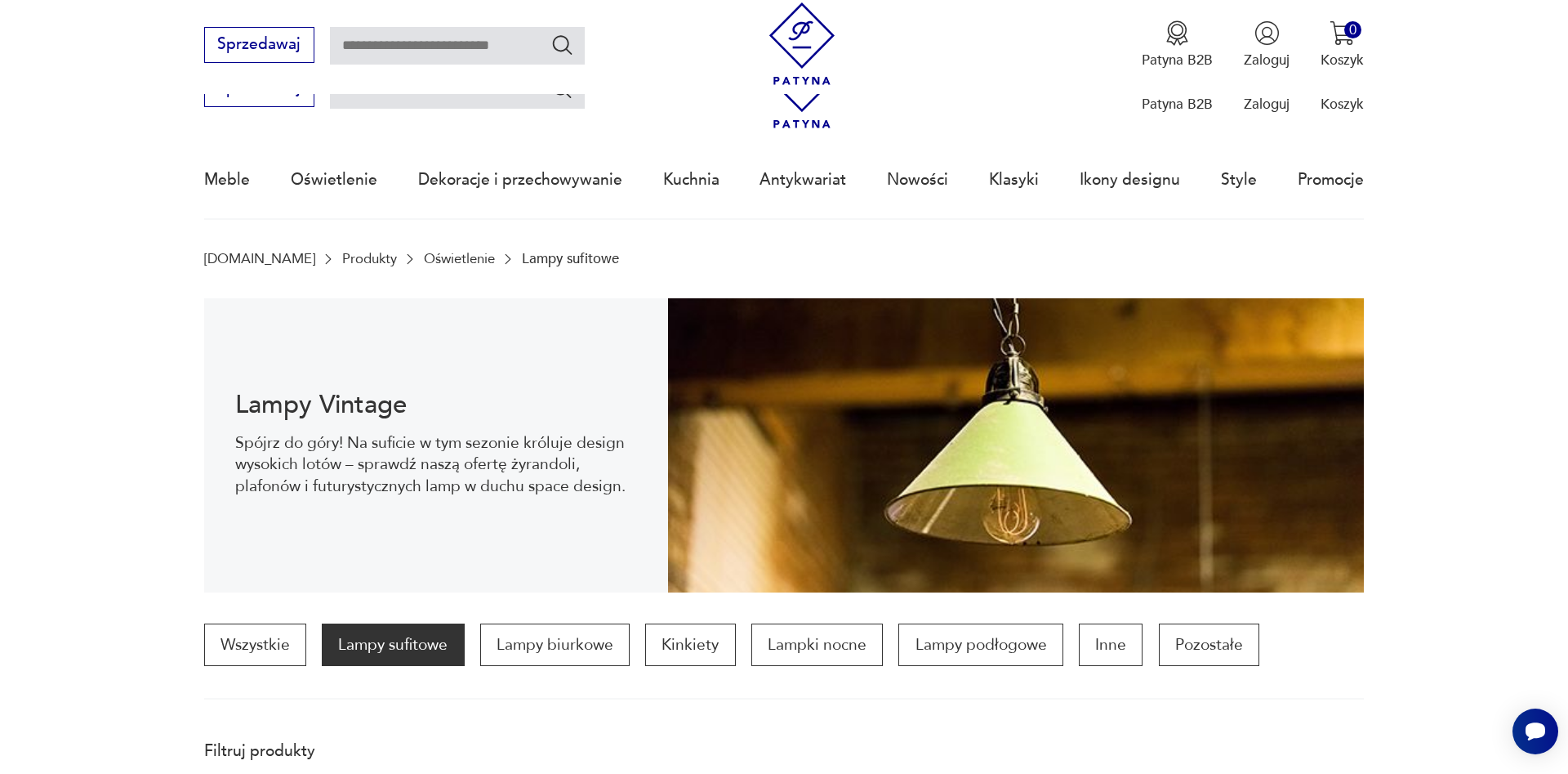
scroll to position [1692, 0]
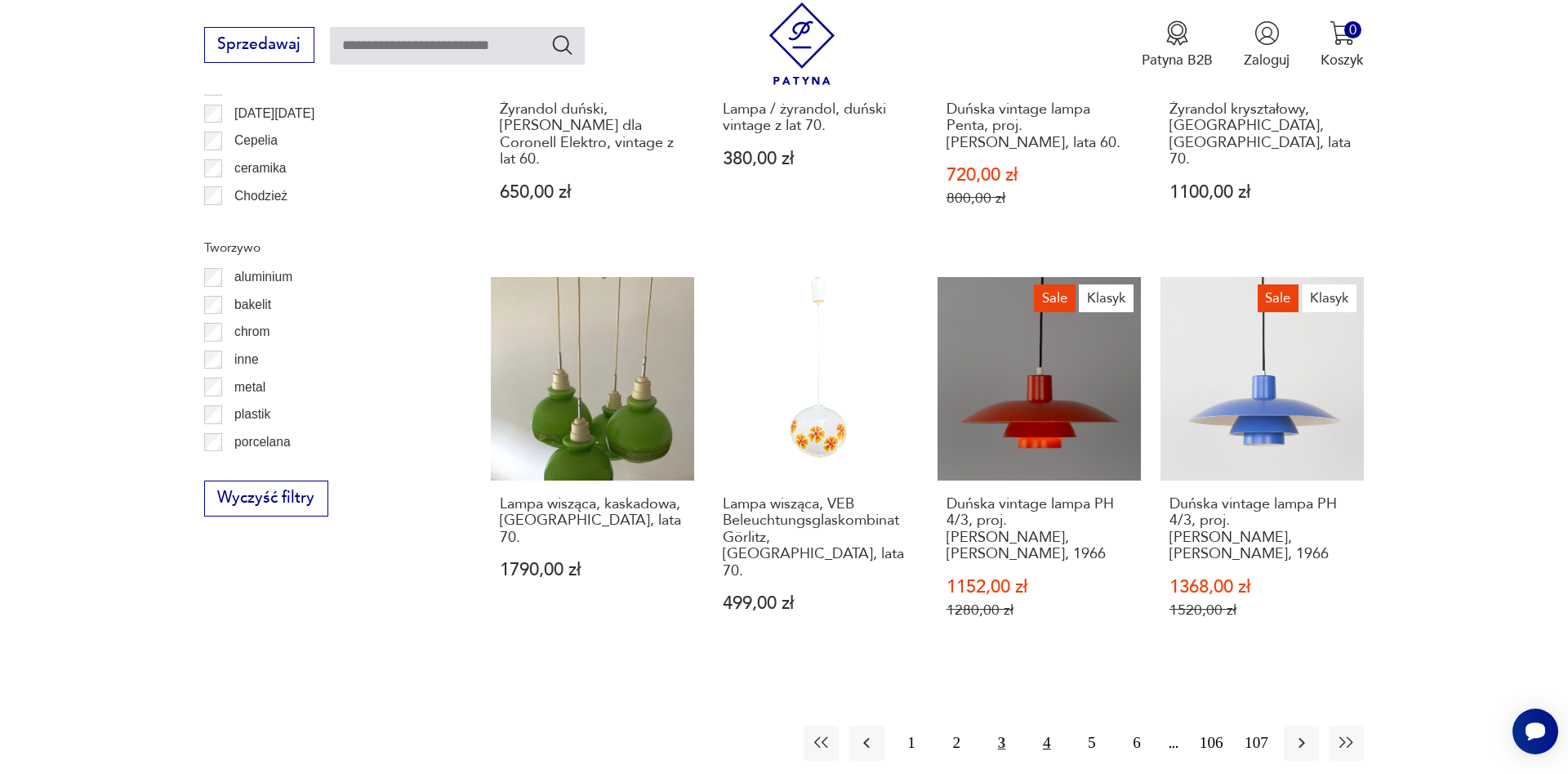
click at [1044, 725] on button "4" at bounding box center [1046, 742] width 35 height 35
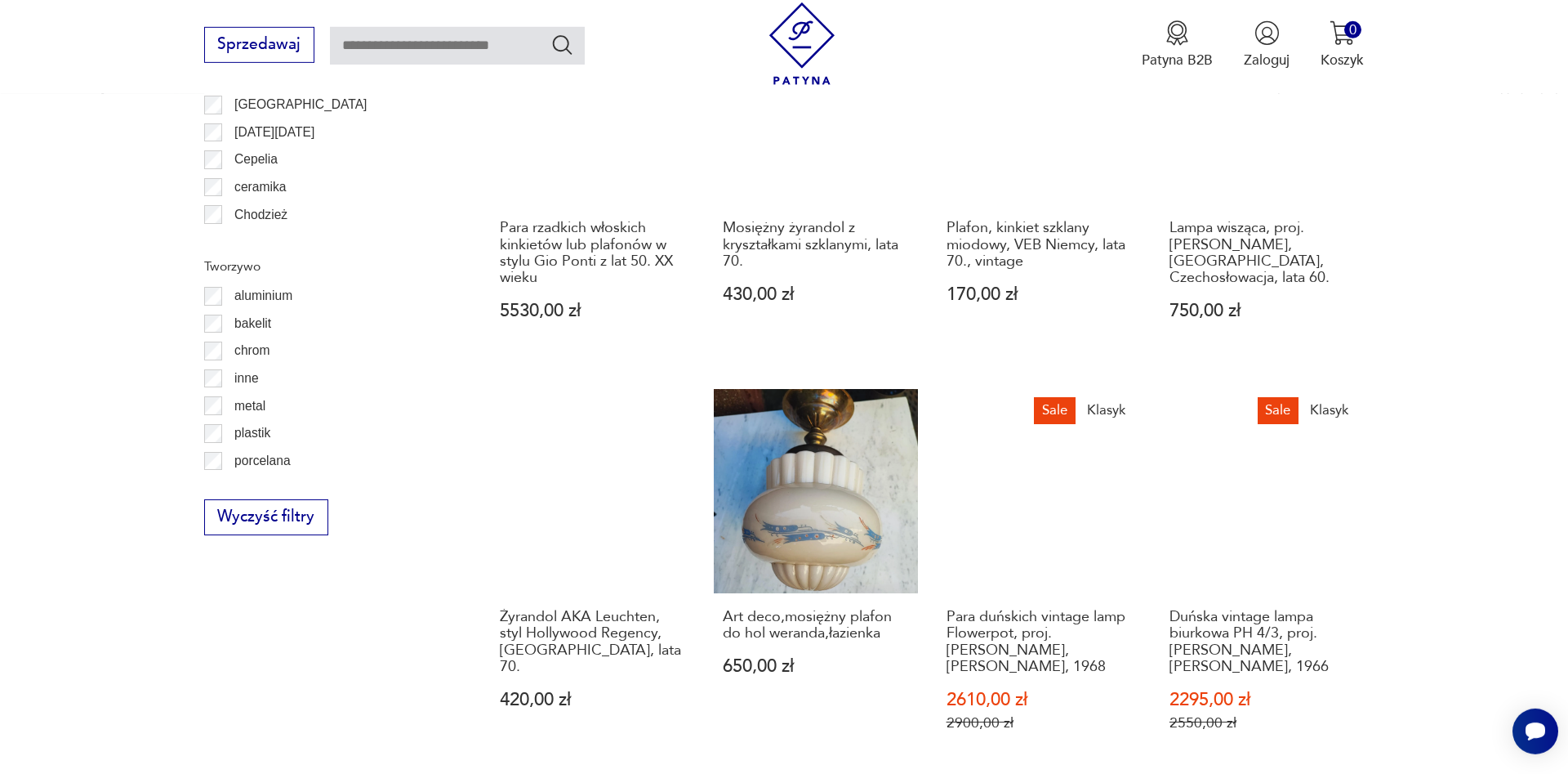
scroll to position [1818, 0]
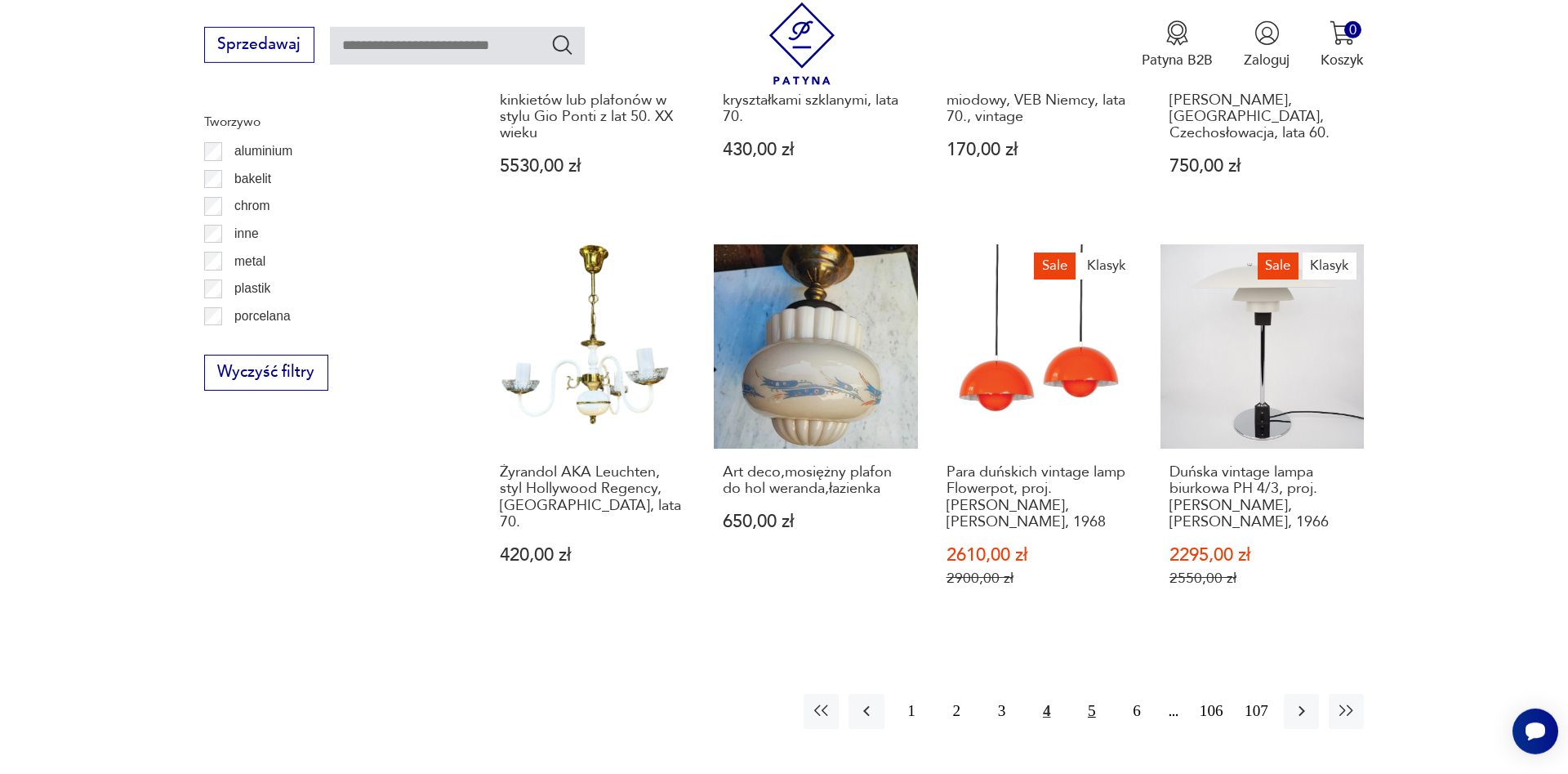
click at [1086, 694] on button "5" at bounding box center [1091, 711] width 35 height 35
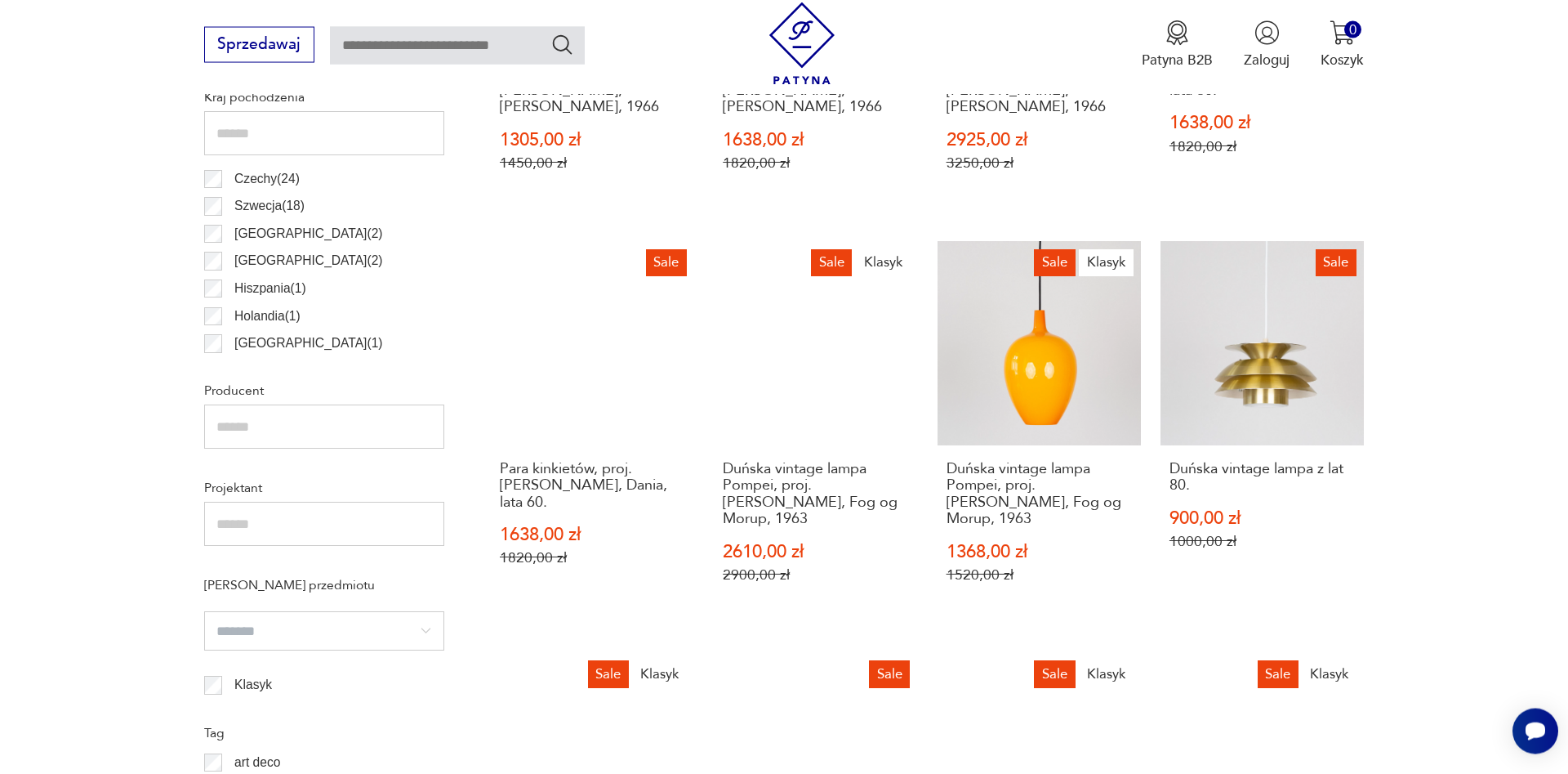
scroll to position [902, 0]
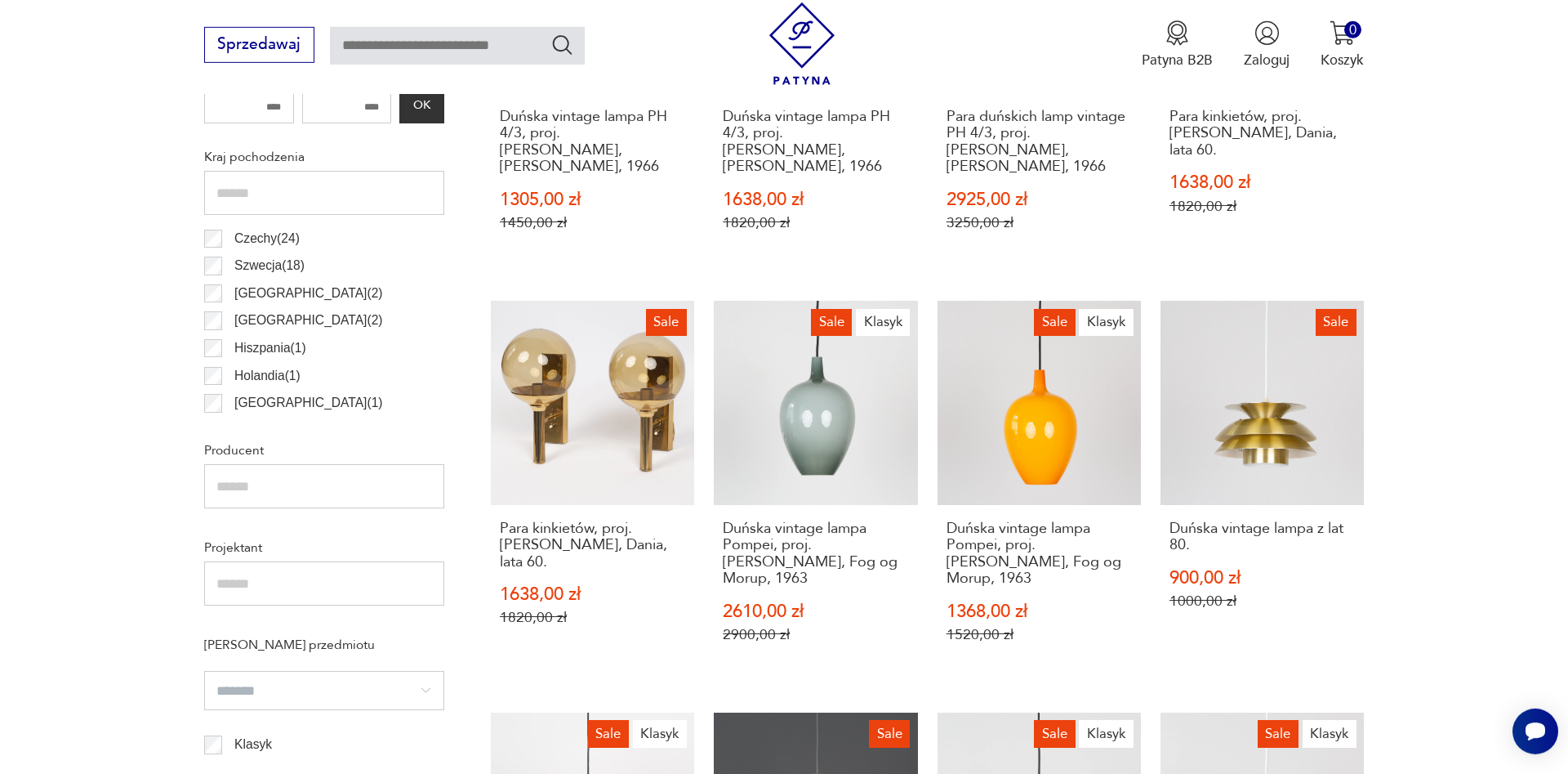
click at [483, 46] on input "text" at bounding box center [457, 45] width 255 height 37
type input "****"
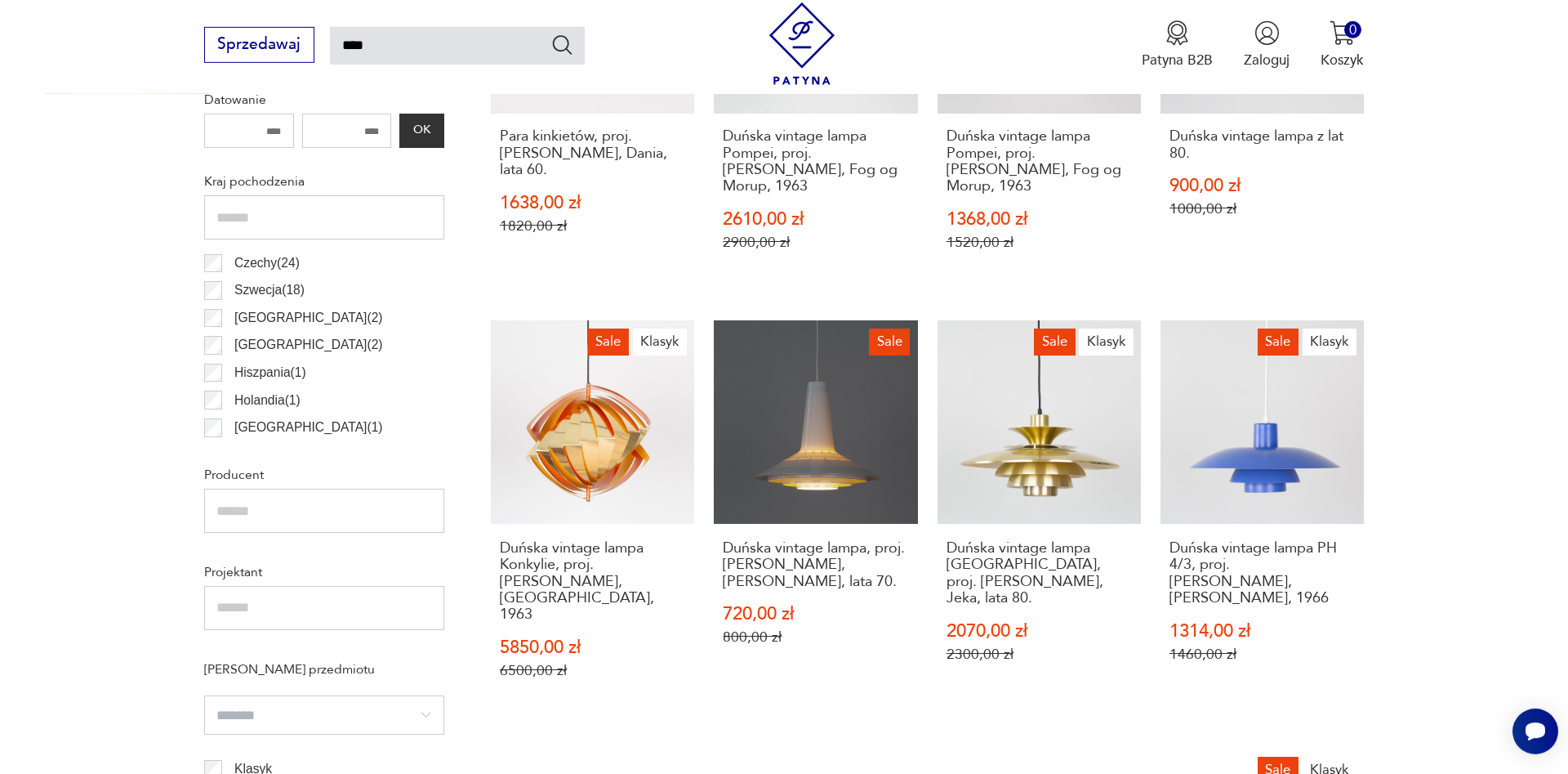
type input "****"
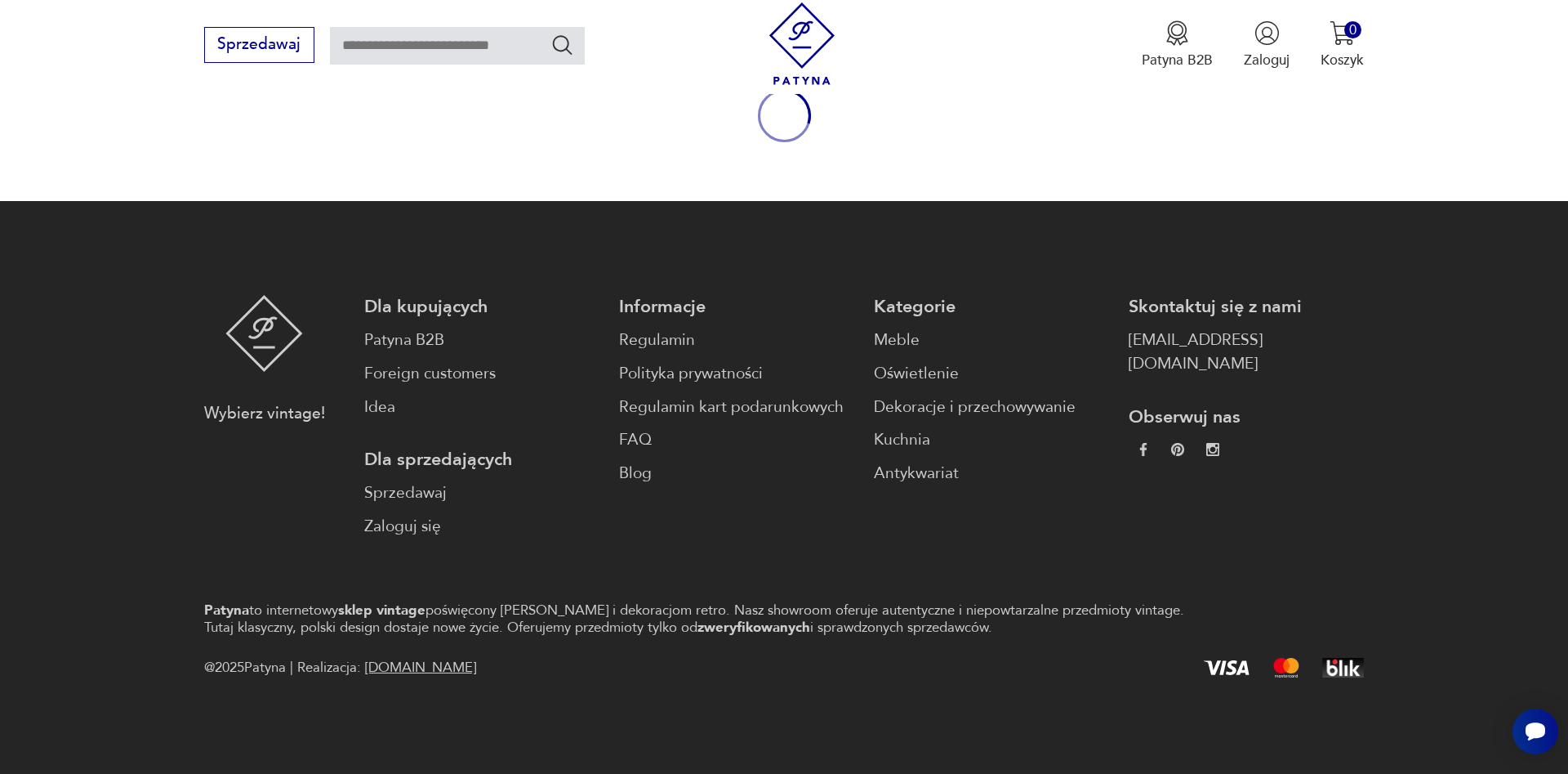
type input "****"
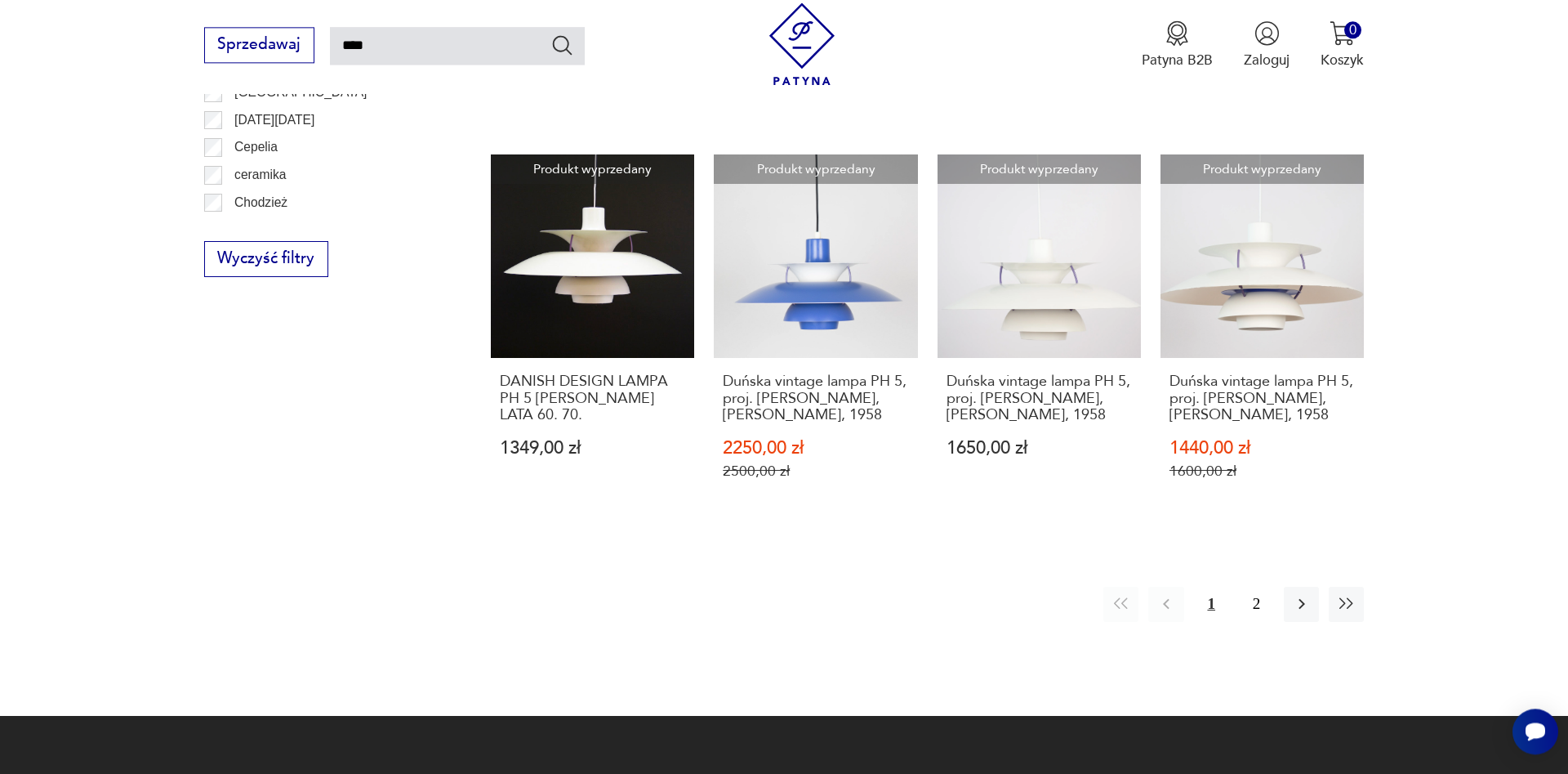
scroll to position [1434, 0]
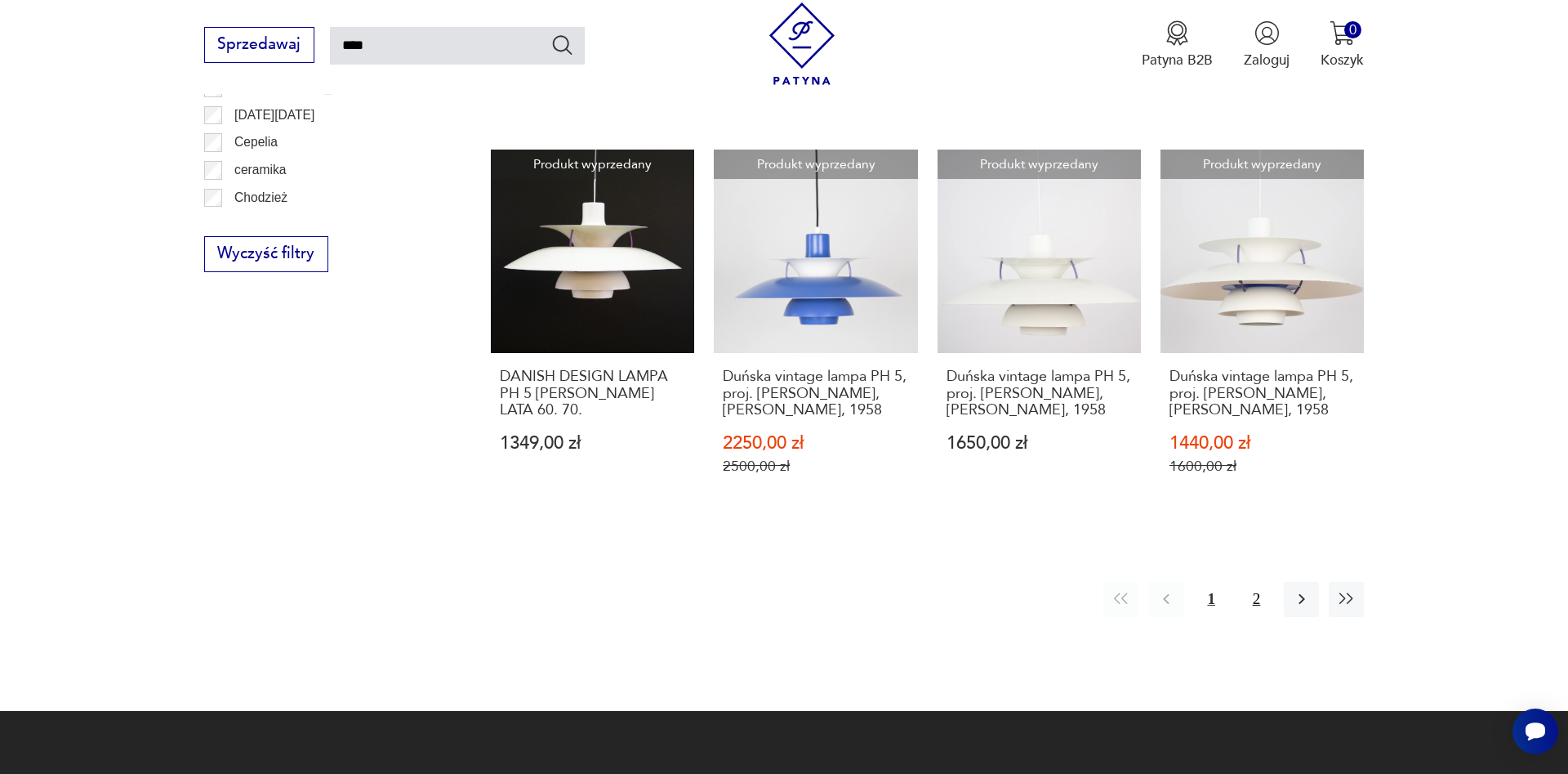
click at [1257, 602] on button "2" at bounding box center [1256, 599] width 35 height 35
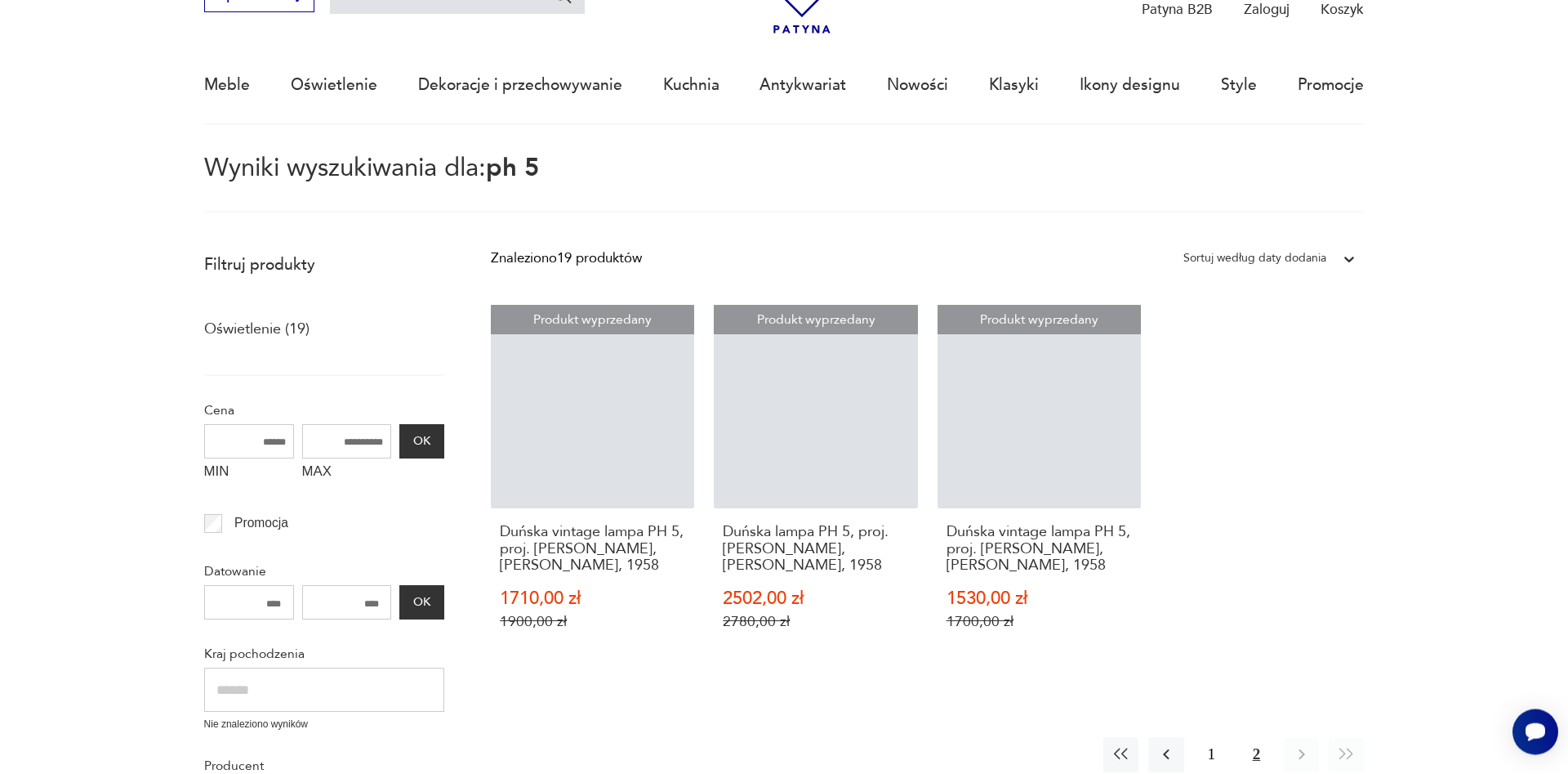
scroll to position [94, 0]
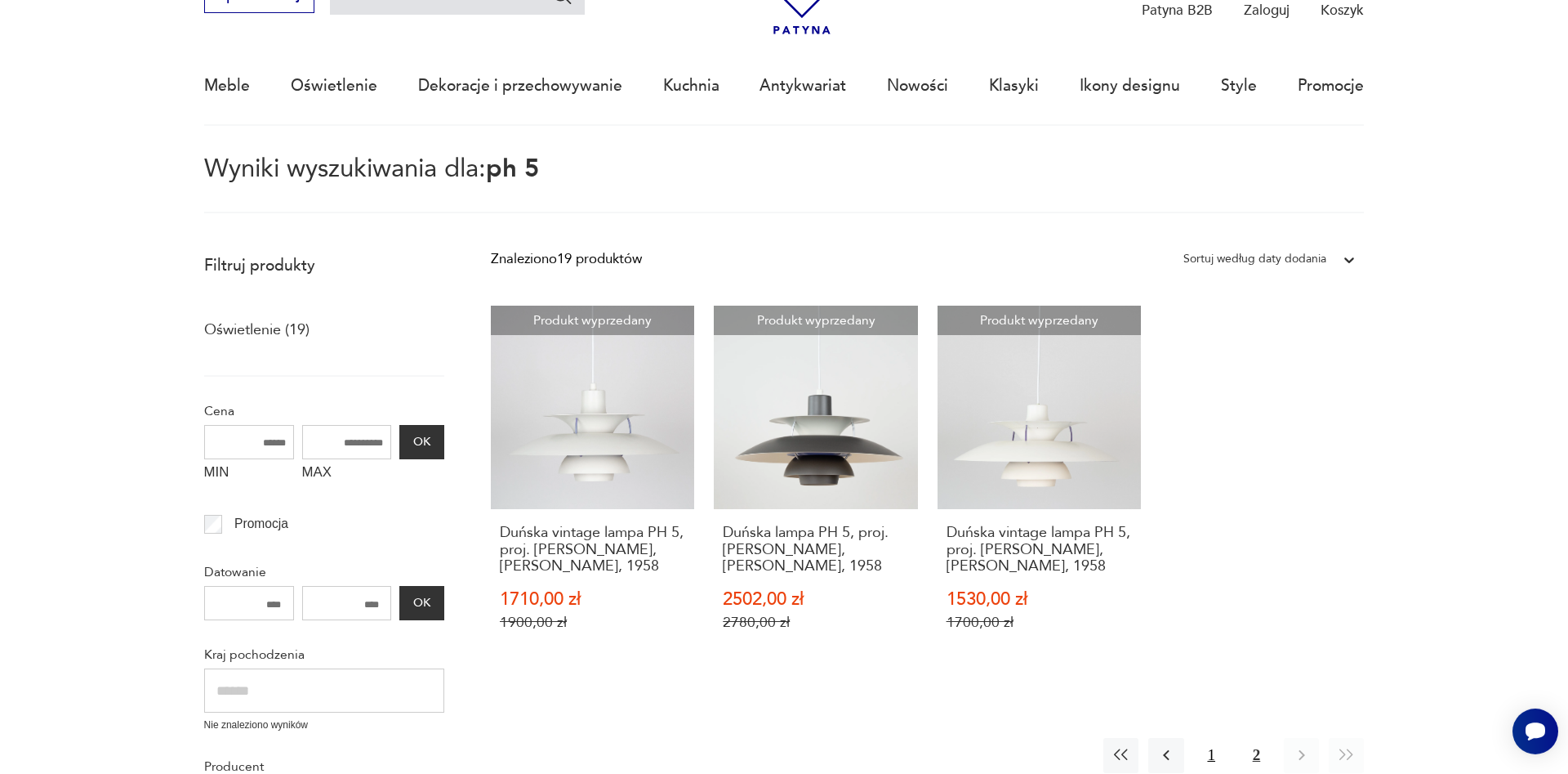
click at [1208, 755] on button "1" at bounding box center [1211, 755] width 35 height 35
